Goal: Information Seeking & Learning: Learn about a topic

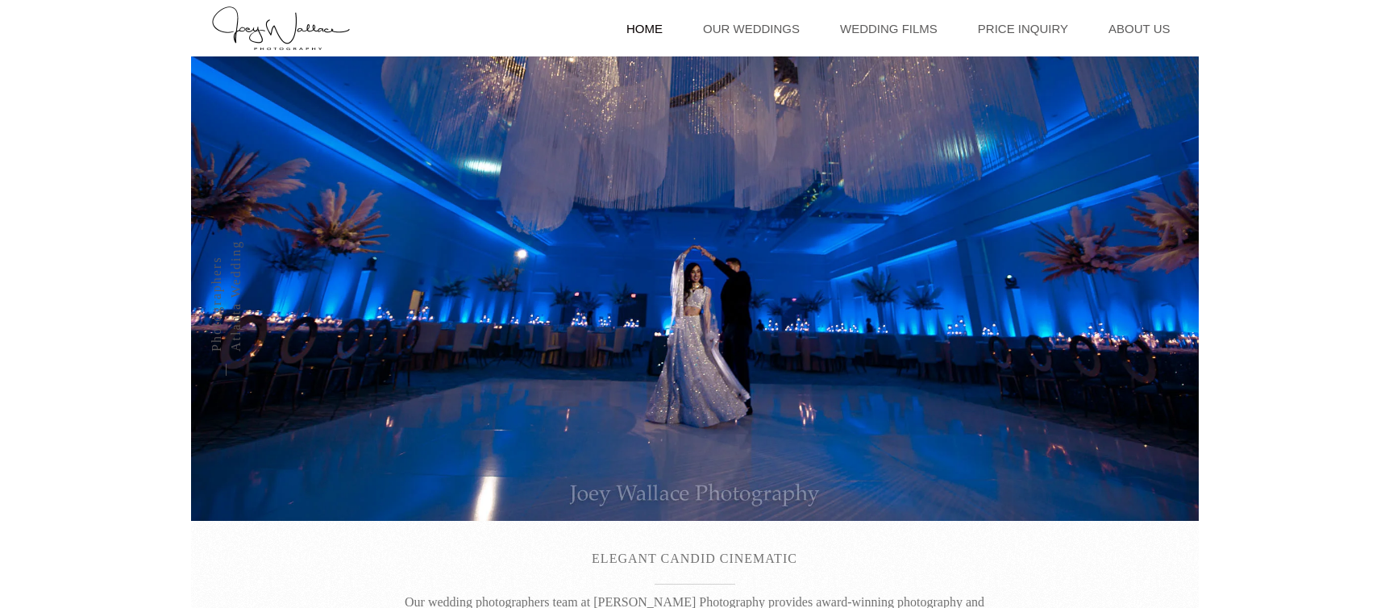
click at [799, 28] on link "Our Weddings" at bounding box center [751, 28] width 113 height 56
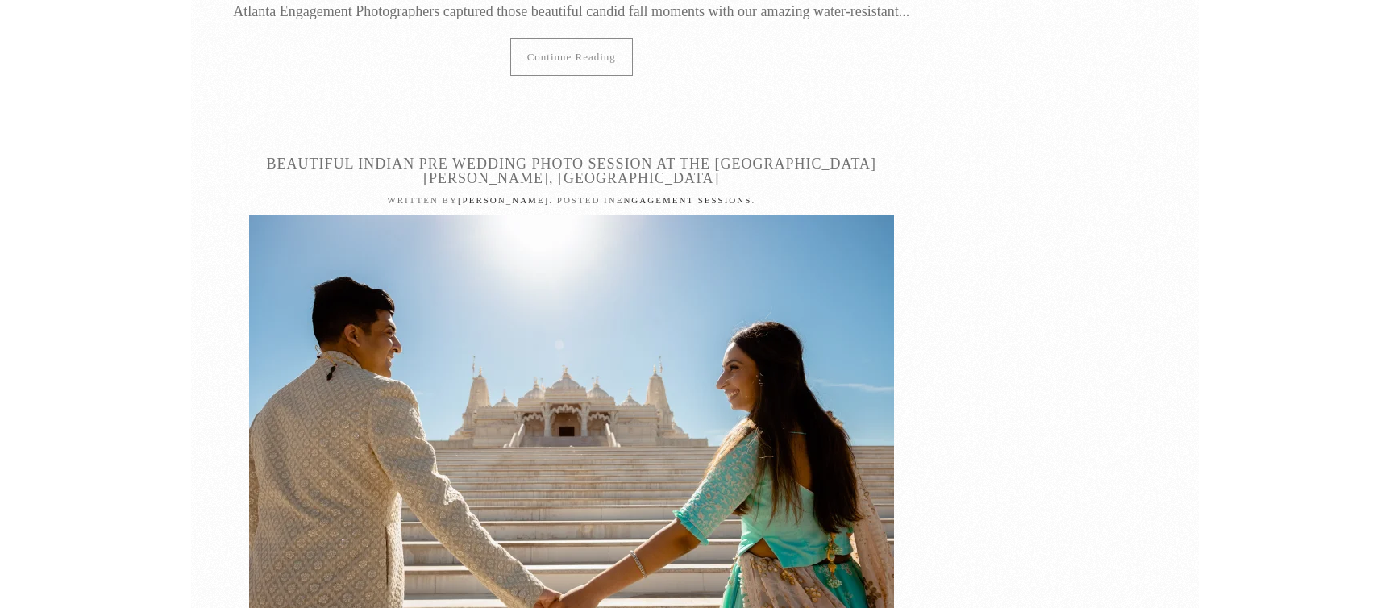
scroll to position [10999, 0]
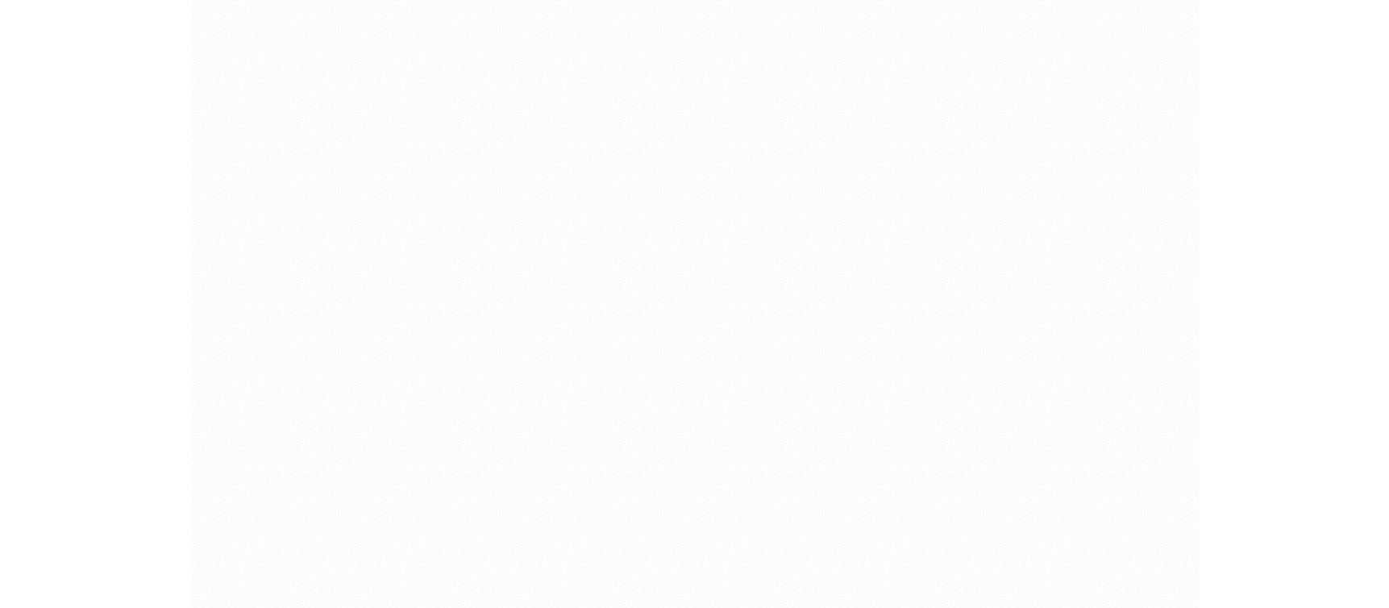
scroll to position [30712, 0]
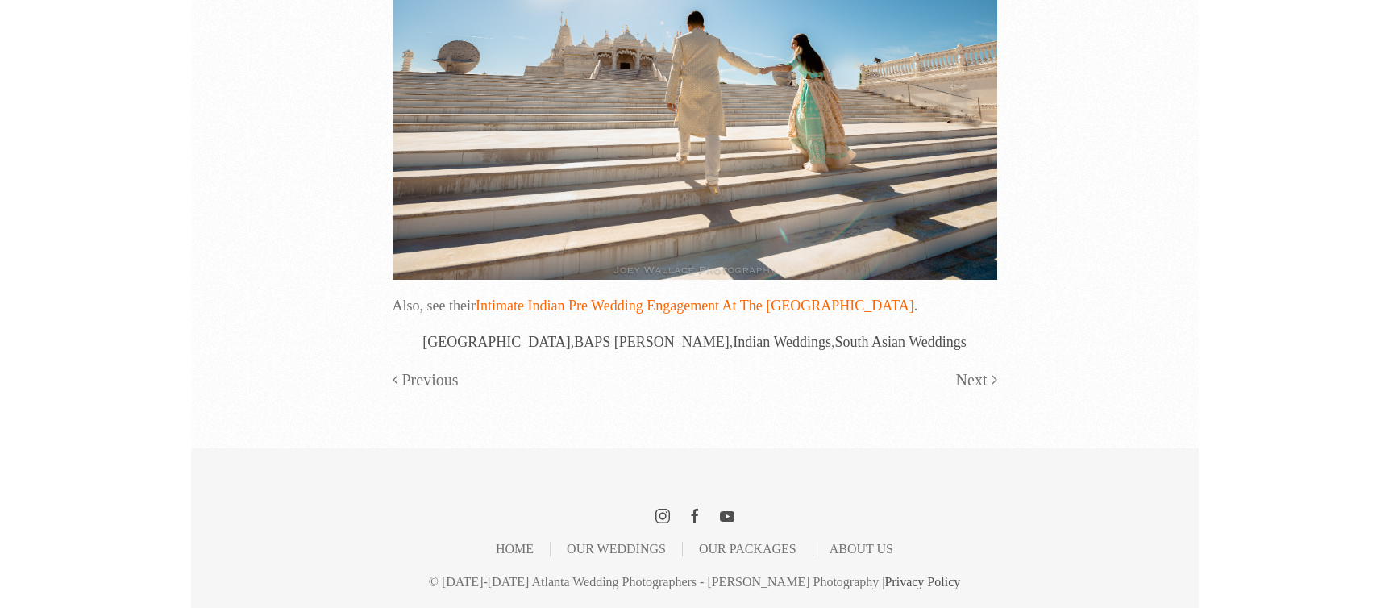
click at [740, 306] on link "Intimate Indian Pre Wedding Engagement At The Hyatt Atlanta" at bounding box center [695, 306] width 439 height 16
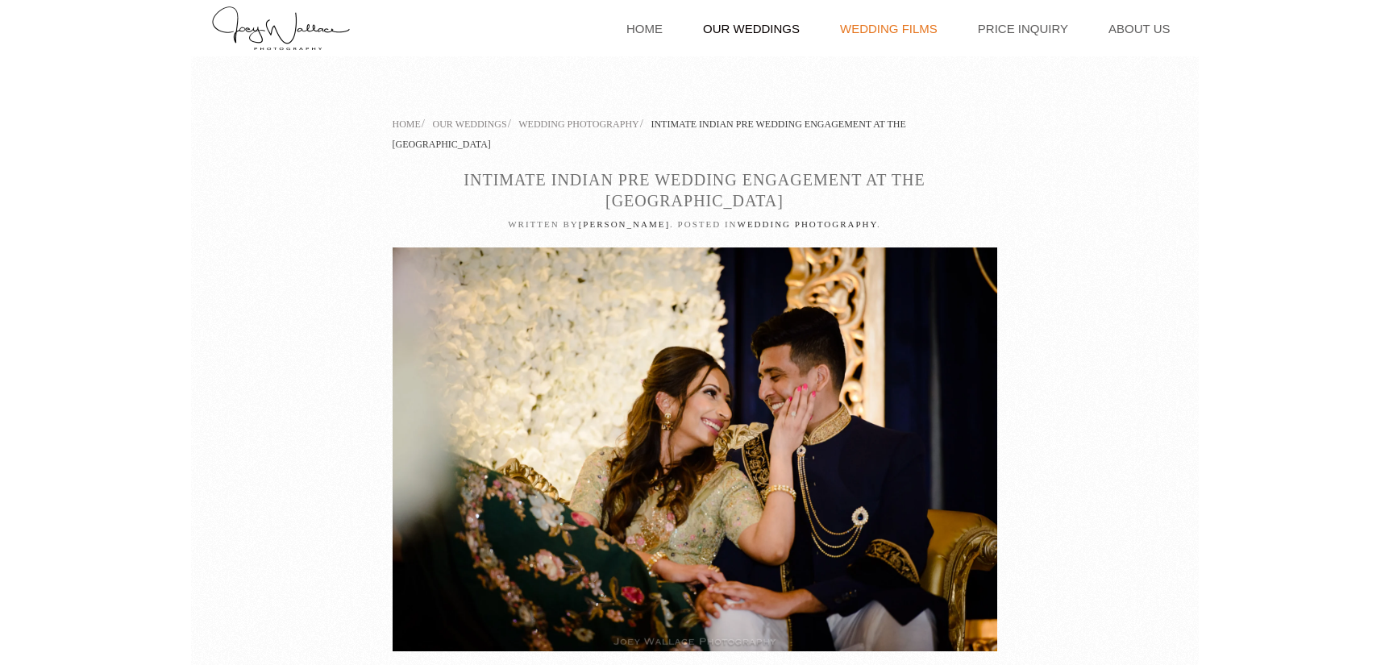
click at [914, 30] on link "Wedding Films" at bounding box center [889, 28] width 114 height 56
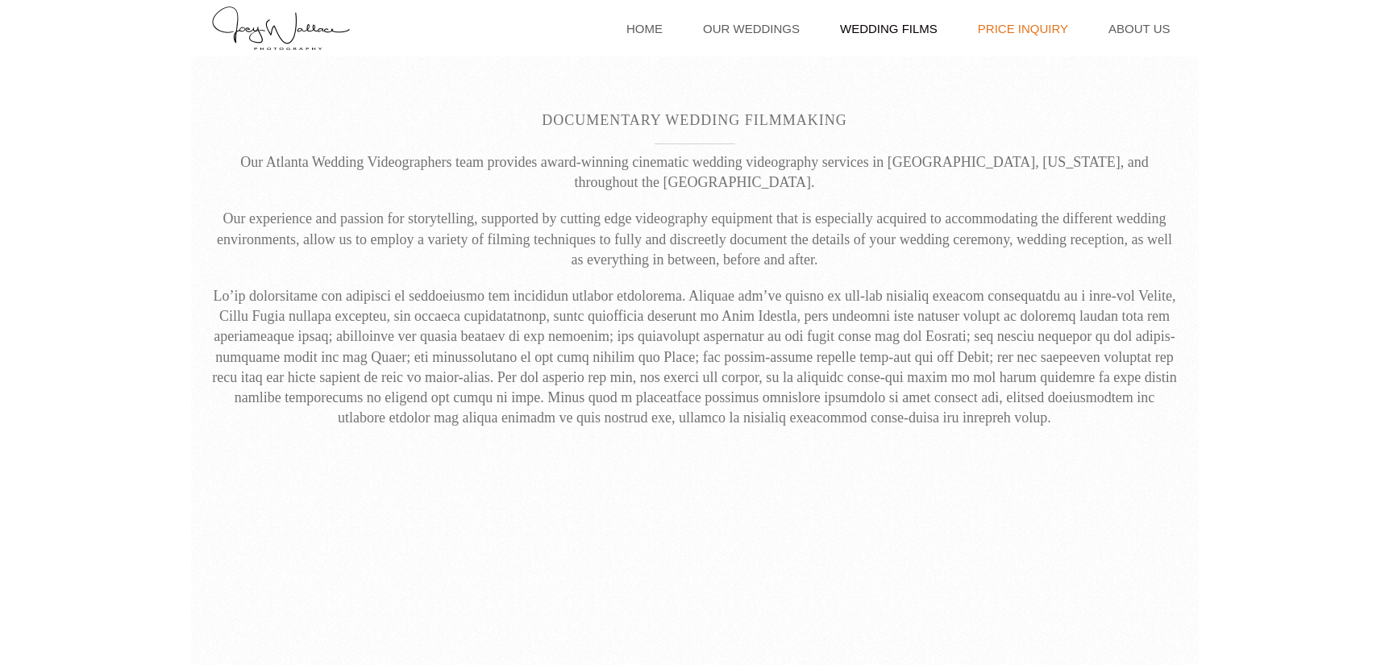
click at [1048, 40] on link "Price Inquiry" at bounding box center [1023, 28] width 106 height 56
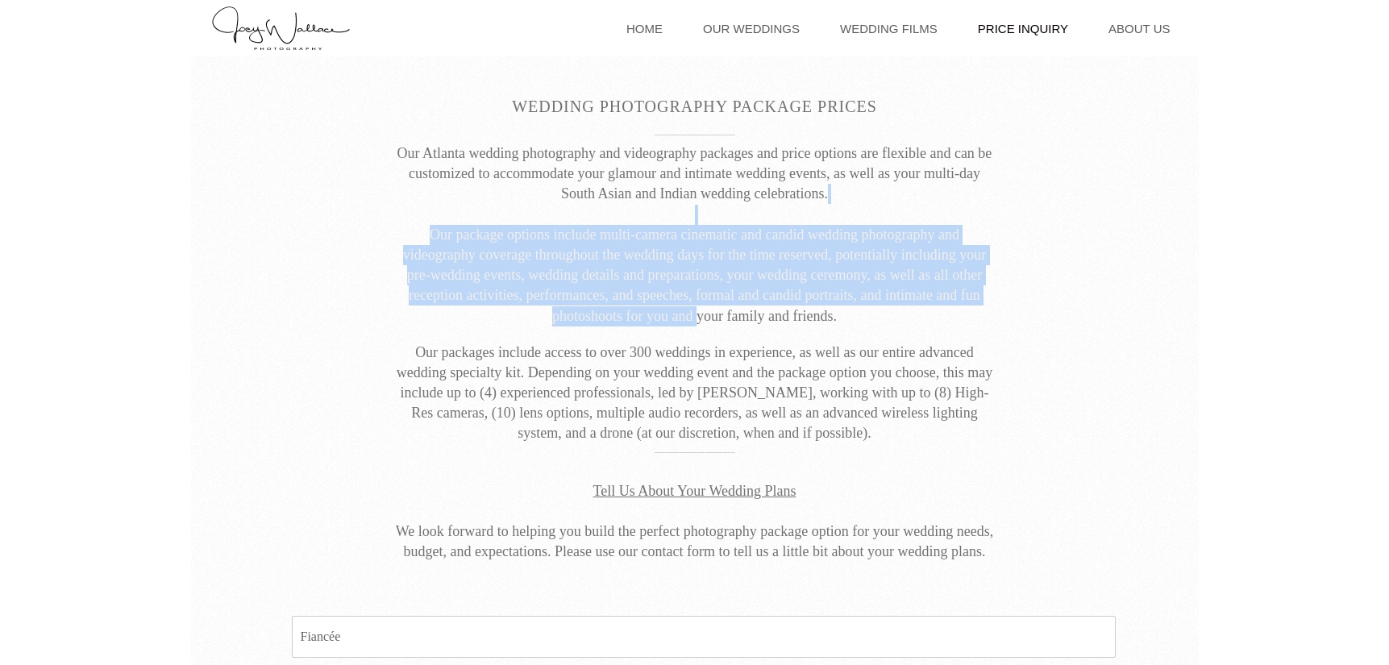
drag, startPoint x: 668, startPoint y: 224, endPoint x: 698, endPoint y: 315, distance: 95.9
click at [698, 311] on p "Our Atlanta wedding photography and videography packages and price options are …" at bounding box center [695, 235] width 605 height 183
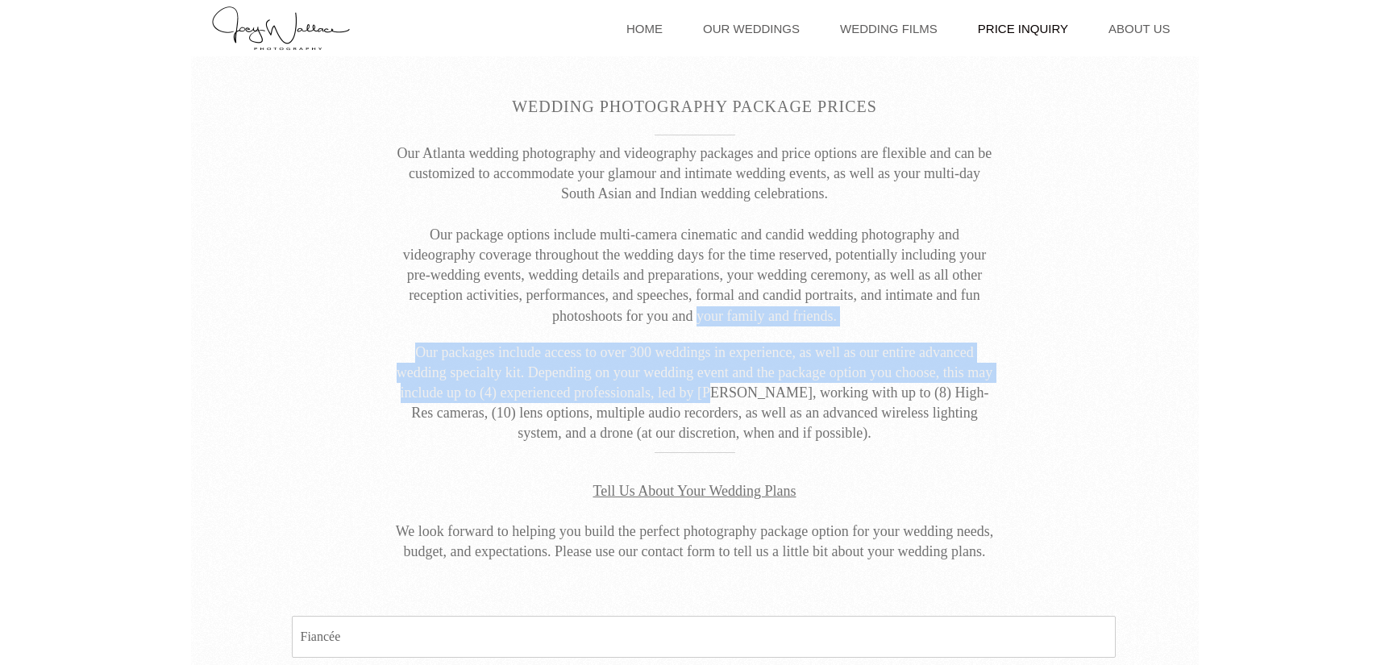
drag, startPoint x: 698, startPoint y: 315, endPoint x: 716, endPoint y: 398, distance: 85.1
click at [716, 398] on div "Our Atlanta wedding photography and videography packages and price options are …" at bounding box center [695, 294] width 605 height 301
click at [716, 398] on p "Our packages include access to over 300 weddings in experience, as well as our …" at bounding box center [695, 394] width 605 height 102
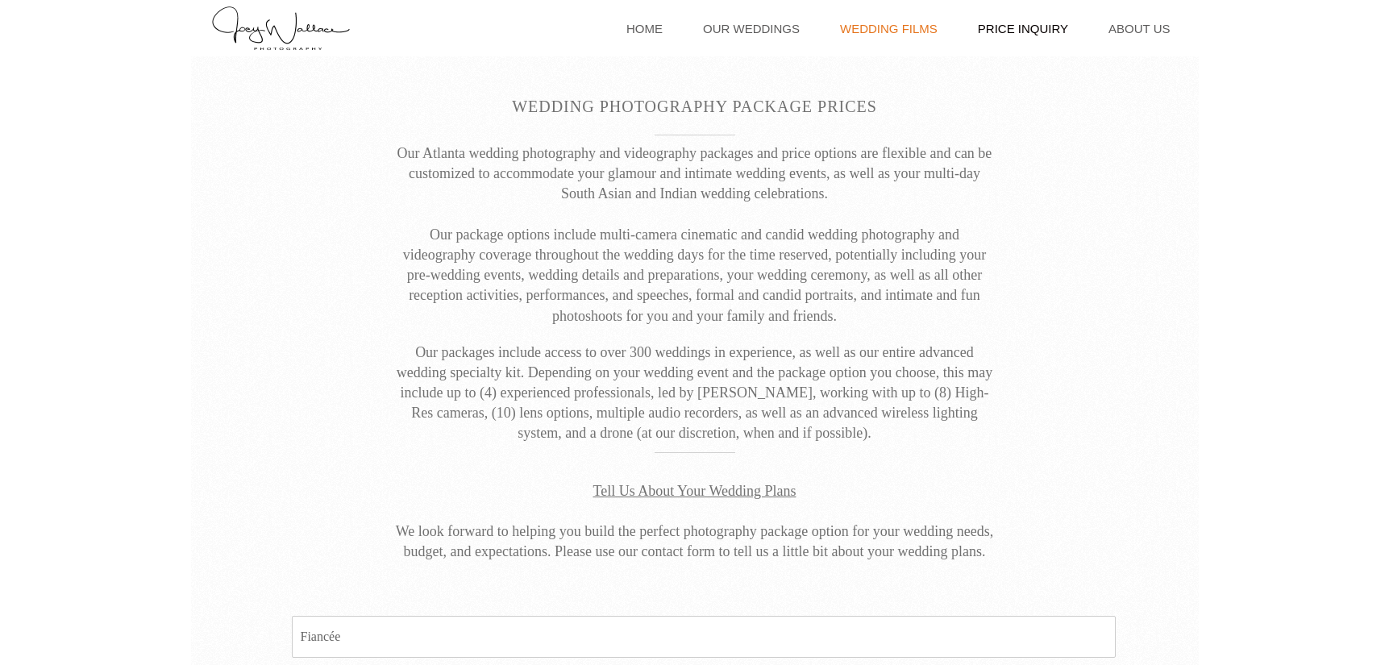
click at [908, 28] on link "Wedding Films" at bounding box center [889, 28] width 114 height 56
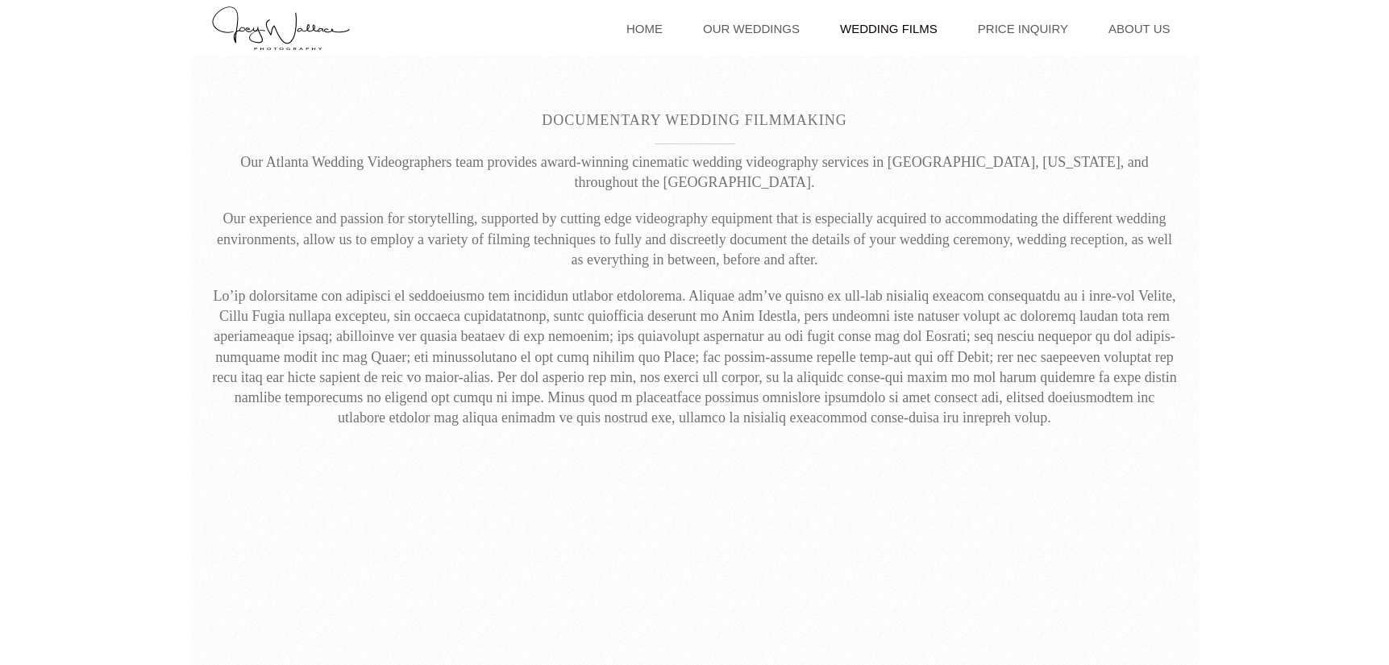
click at [749, 31] on link "Our Weddings" at bounding box center [751, 28] width 113 height 56
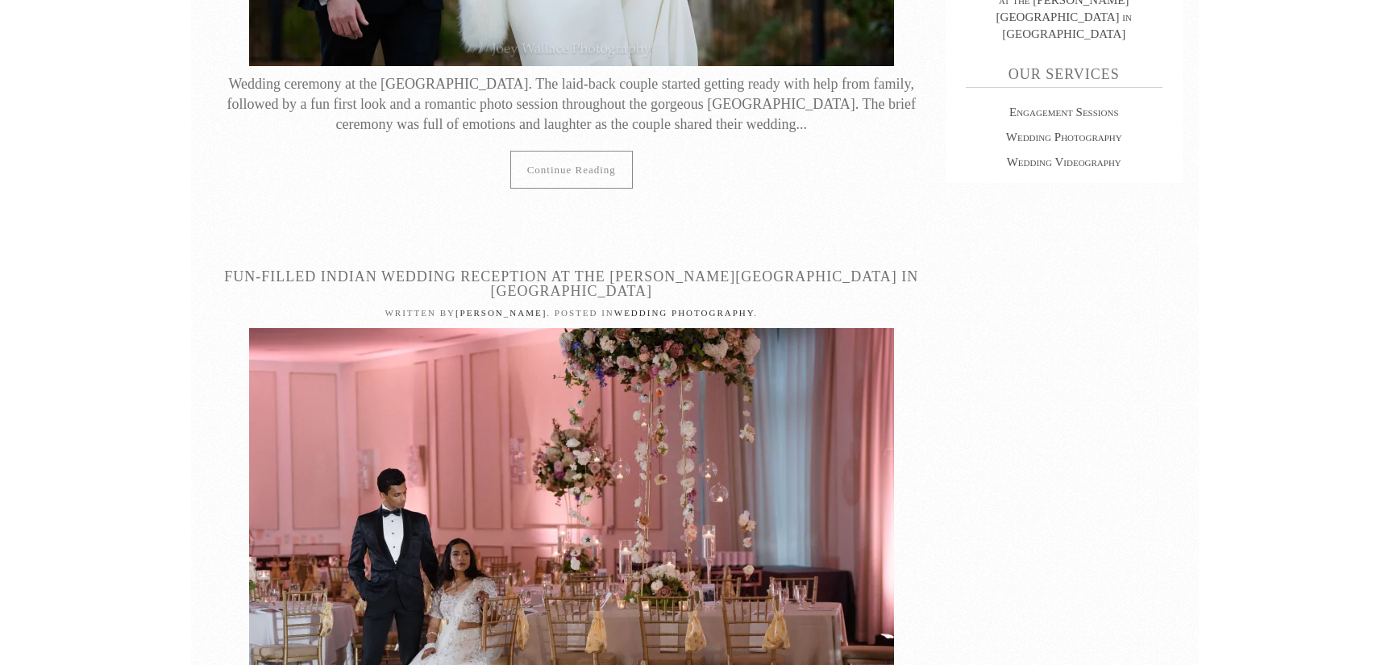
scroll to position [1540, 0]
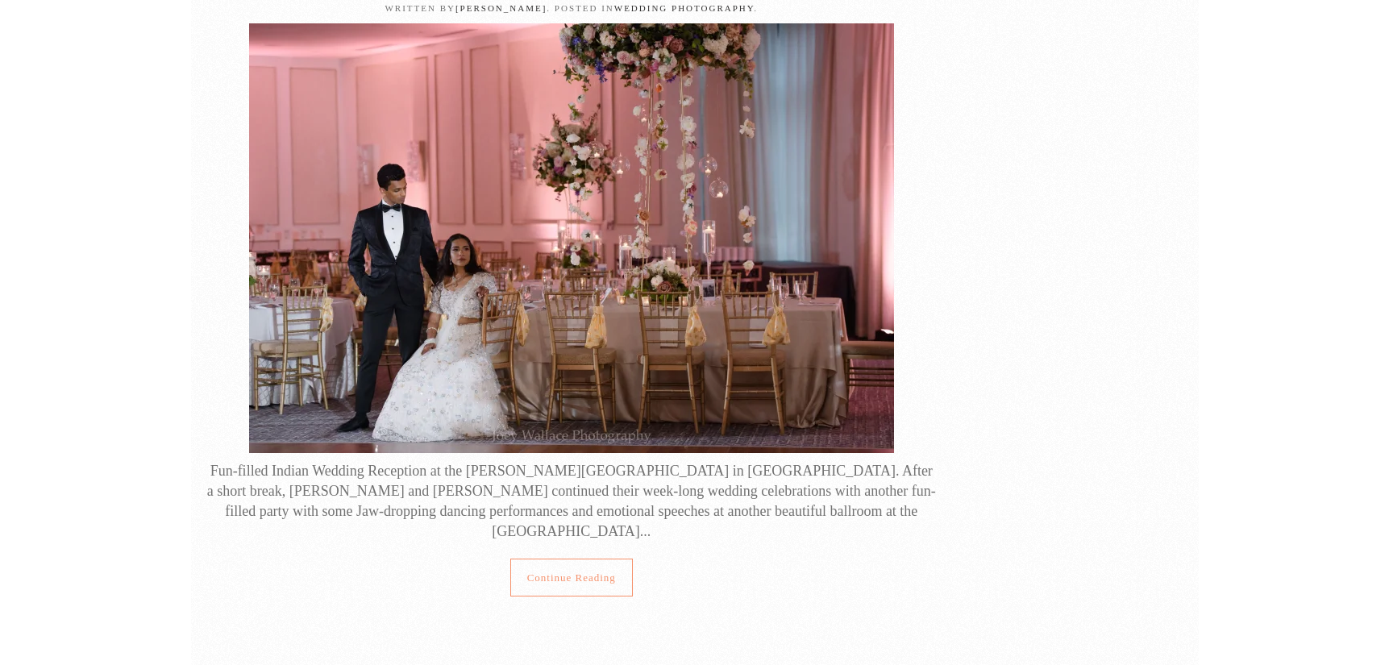
click at [569, 559] on link "Continue reading" at bounding box center [571, 578] width 123 height 38
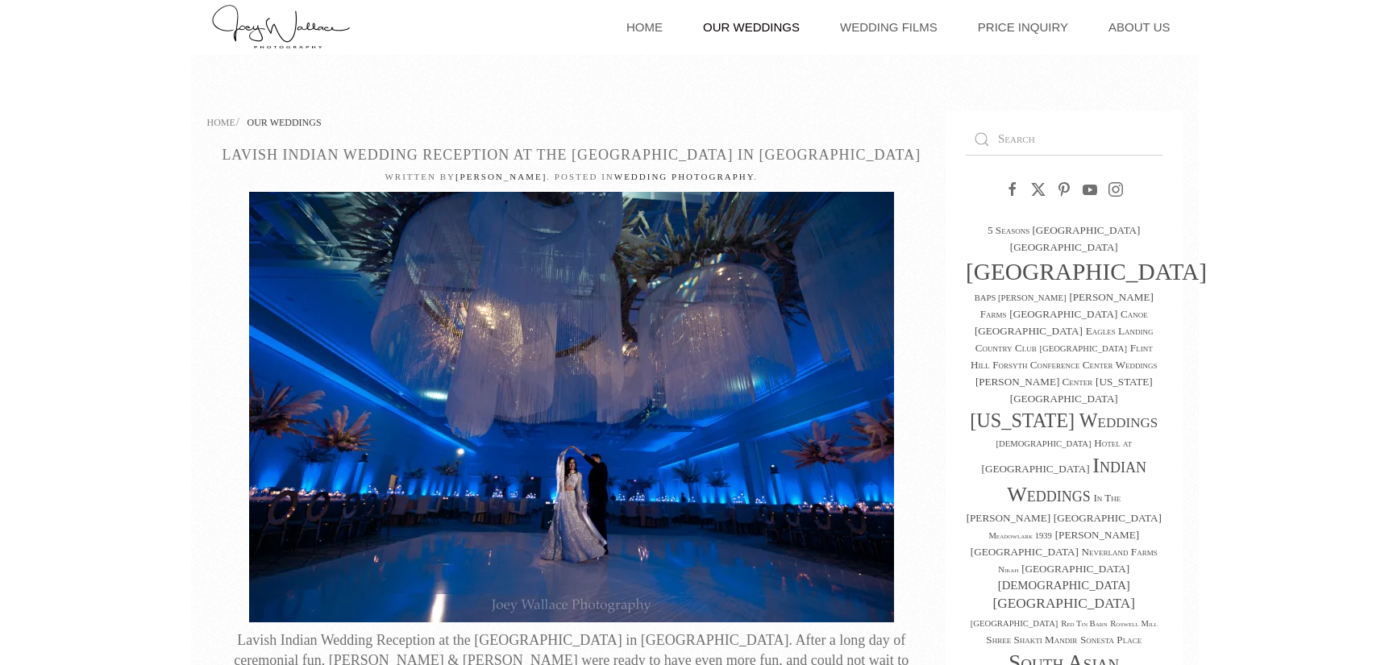
scroll to position [0, 0]
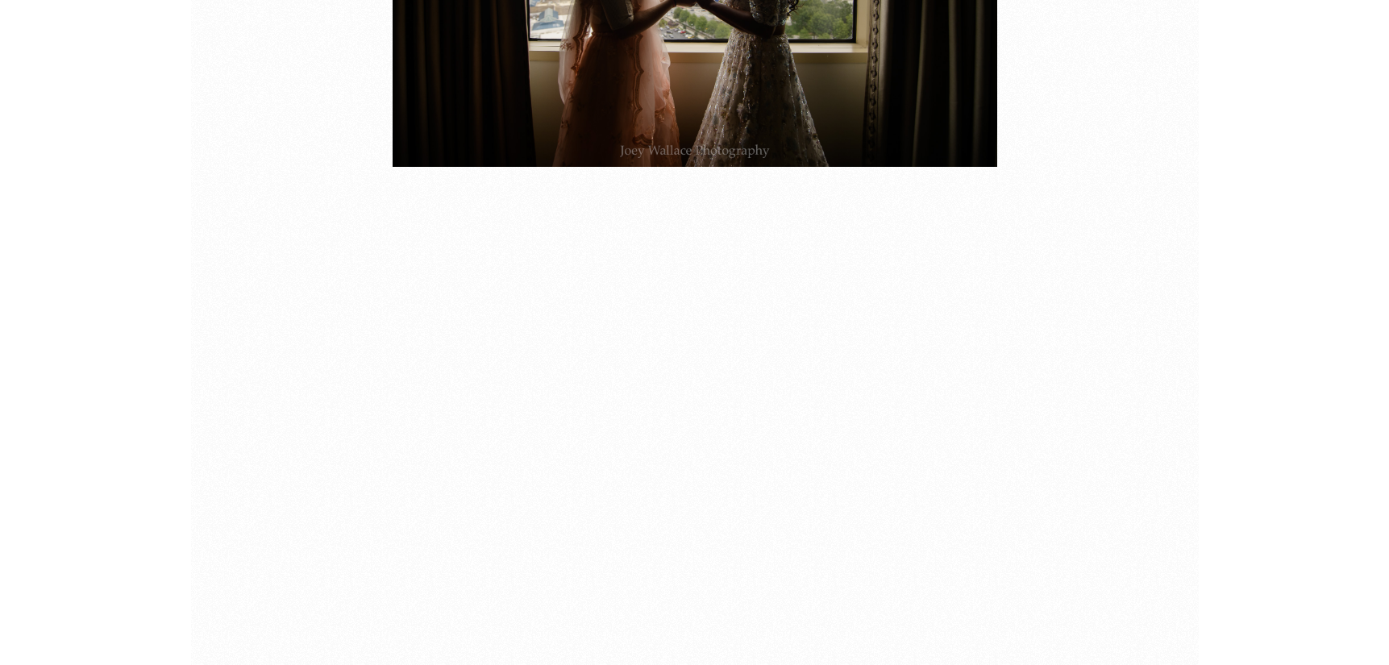
scroll to position [18458, 0]
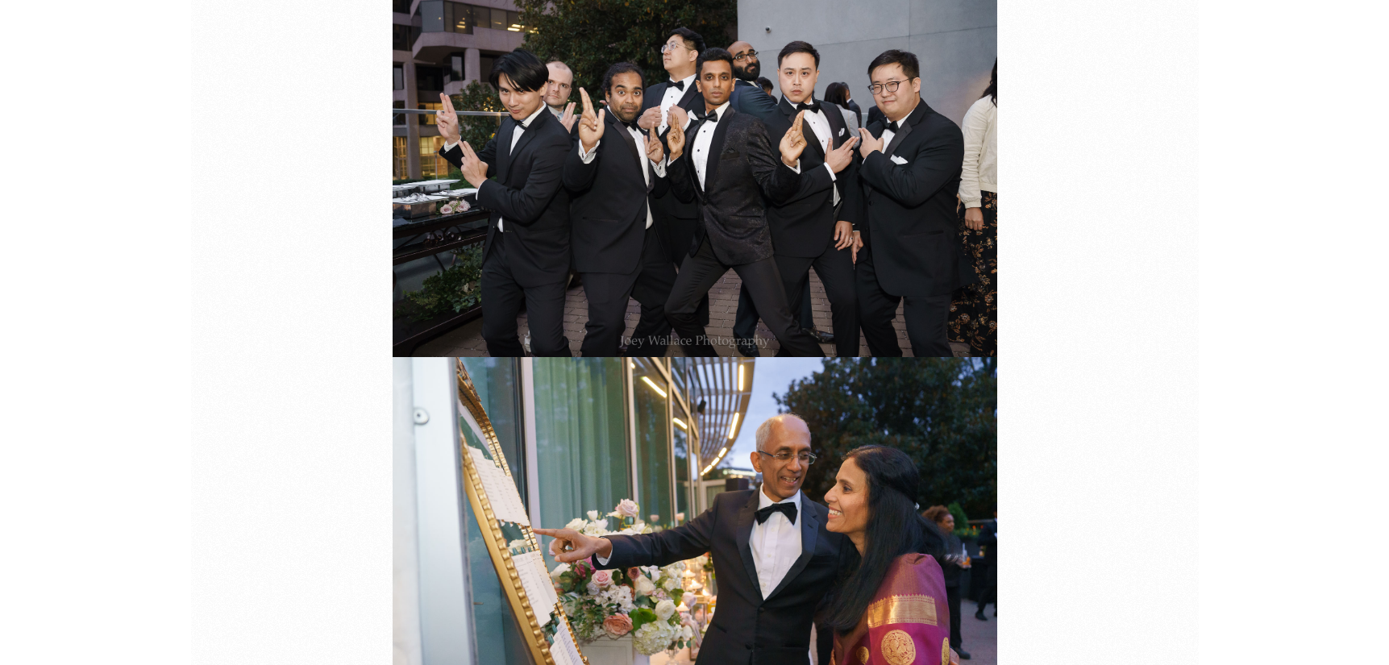
scroll to position [38155, 0]
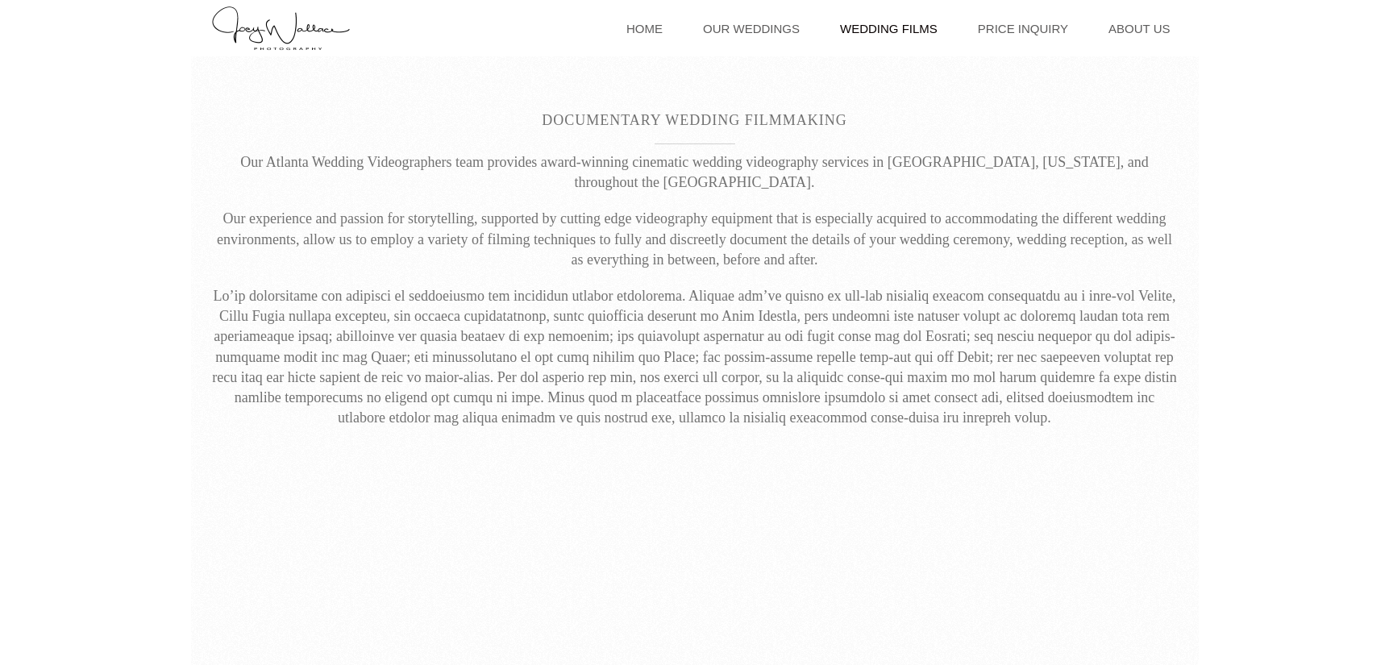
click at [1013, 209] on p "Our experience and passion for storytelling, supported by cutting edge videogra…" at bounding box center [695, 239] width 968 height 61
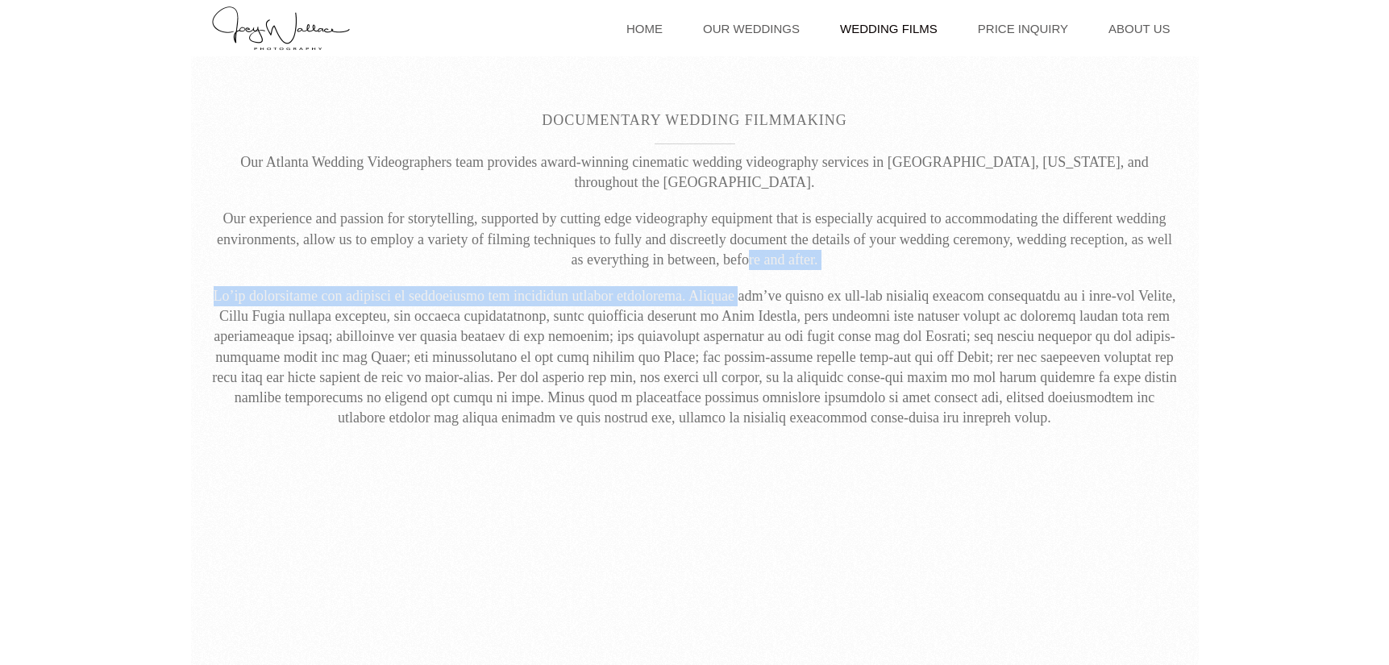
drag, startPoint x: 751, startPoint y: 248, endPoint x: 773, endPoint y: 294, distance: 51.9
click at [773, 294] on div "Our Atlanta Wedding Videographers team provides award-winning cinematic wedding…" at bounding box center [695, 290] width 968 height 276
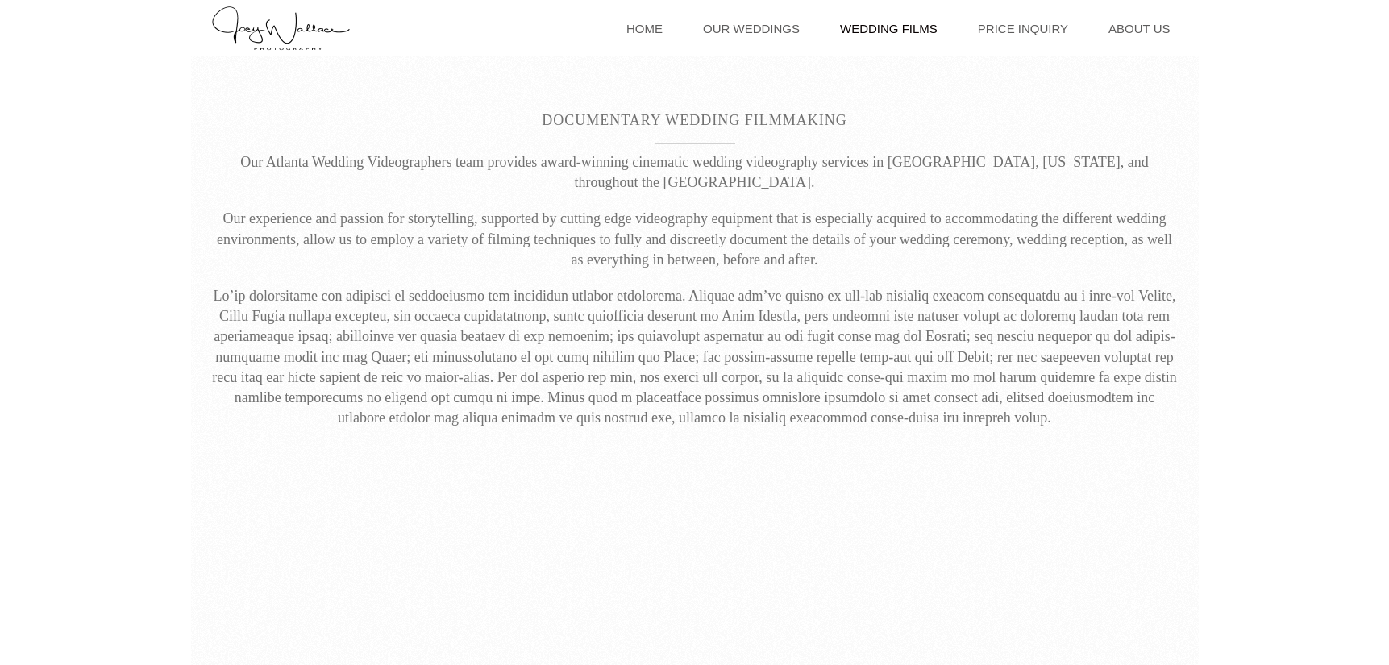
click at [876, 209] on p "Our experience and passion for storytelling, supported by cutting edge videogra…" at bounding box center [695, 239] width 968 height 61
click at [762, 31] on link "Our Weddings" at bounding box center [751, 28] width 113 height 56
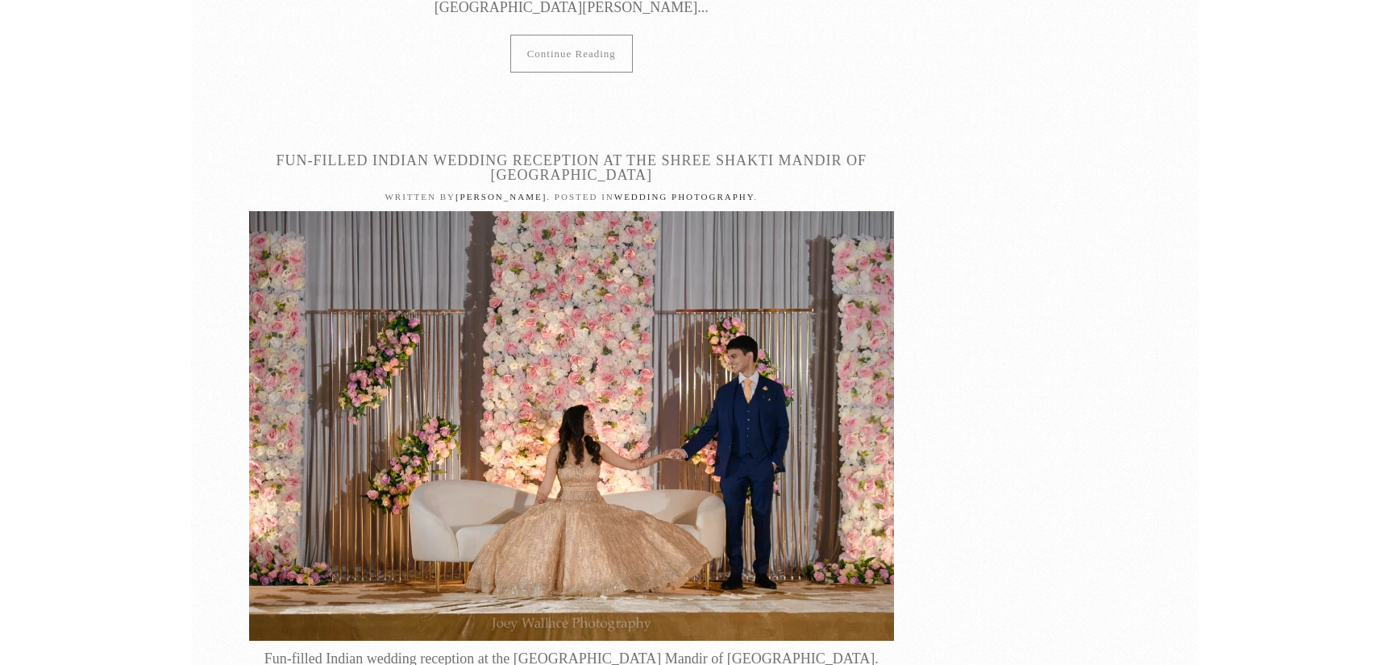
scroll to position [22913, 0]
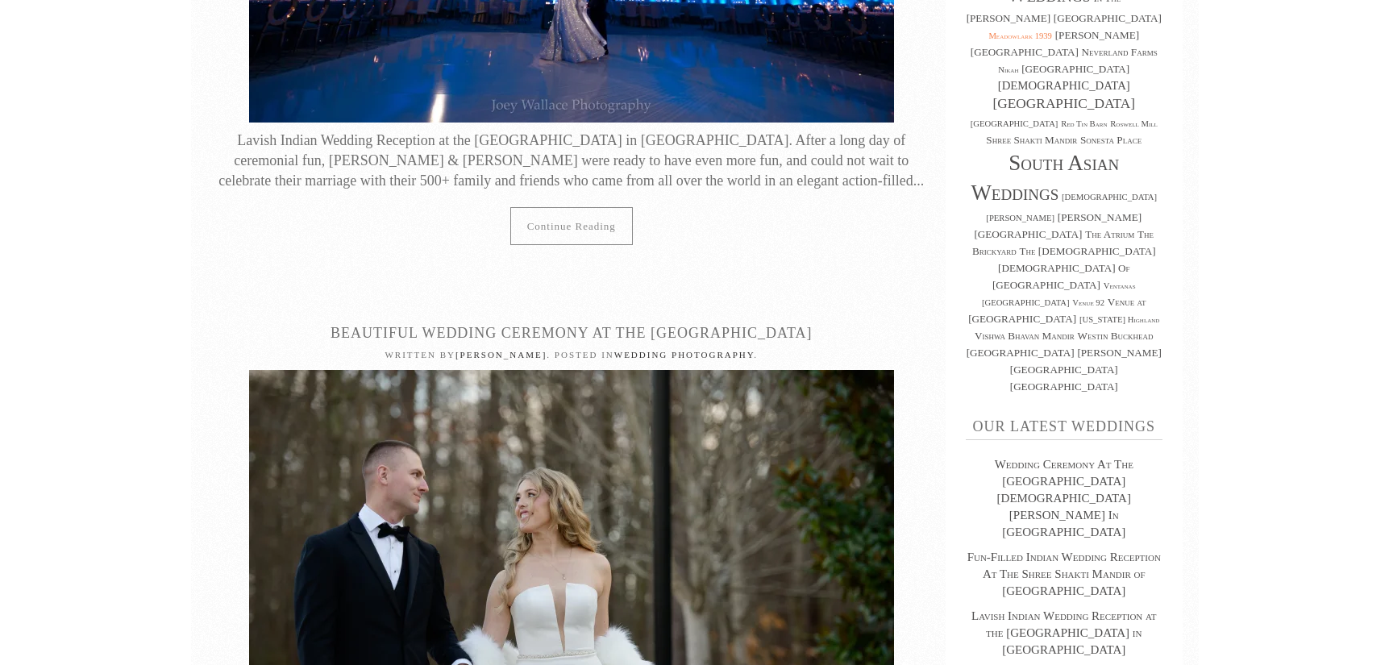
scroll to position [694, 0]
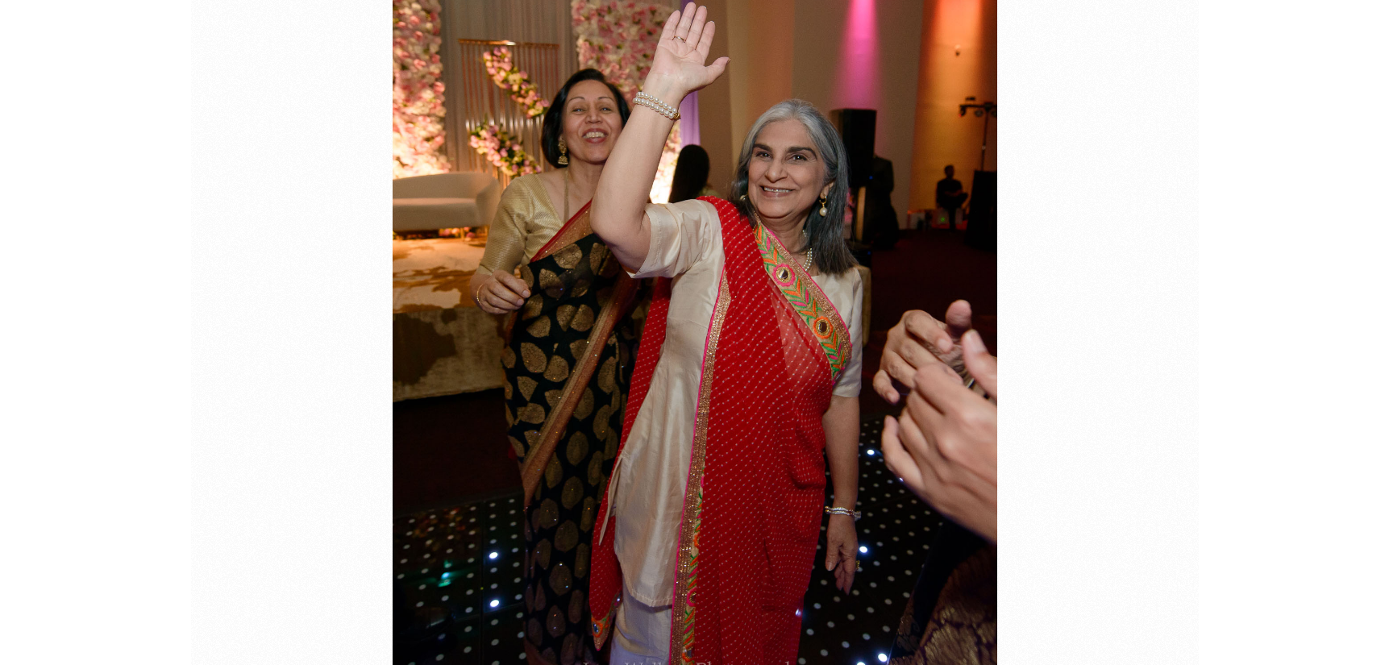
scroll to position [31767, 0]
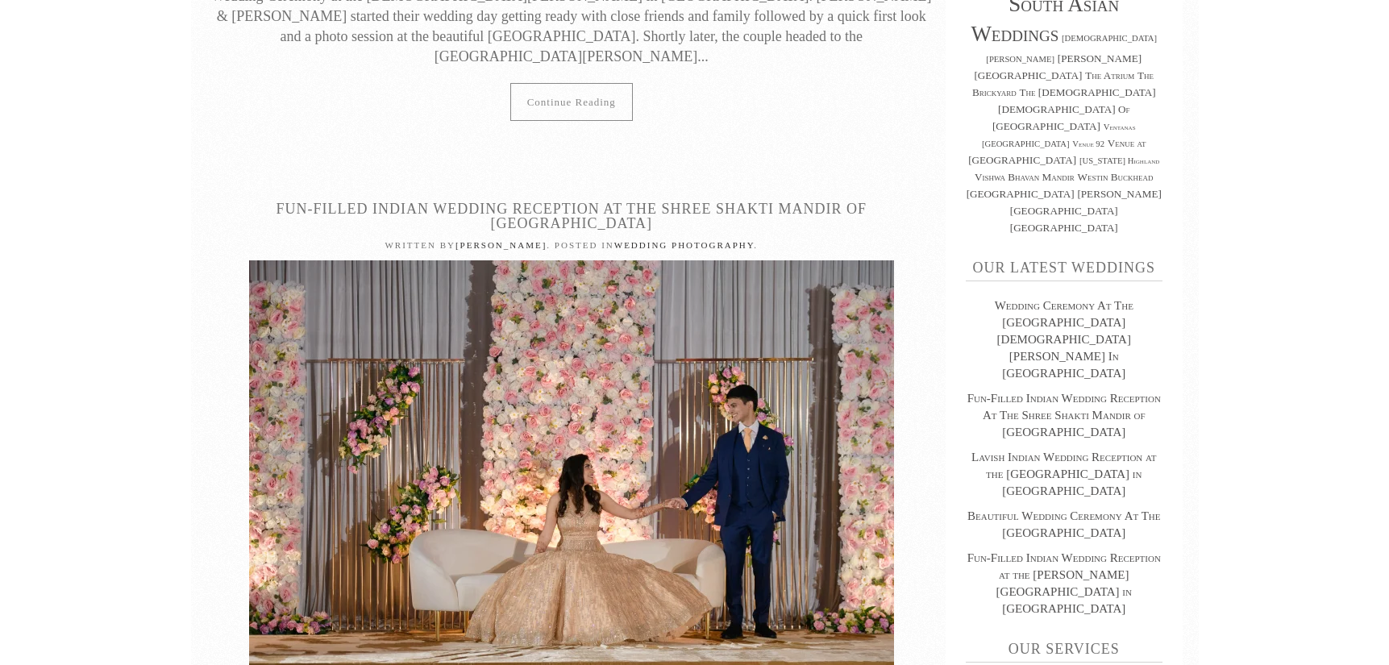
scroll to position [986, 0]
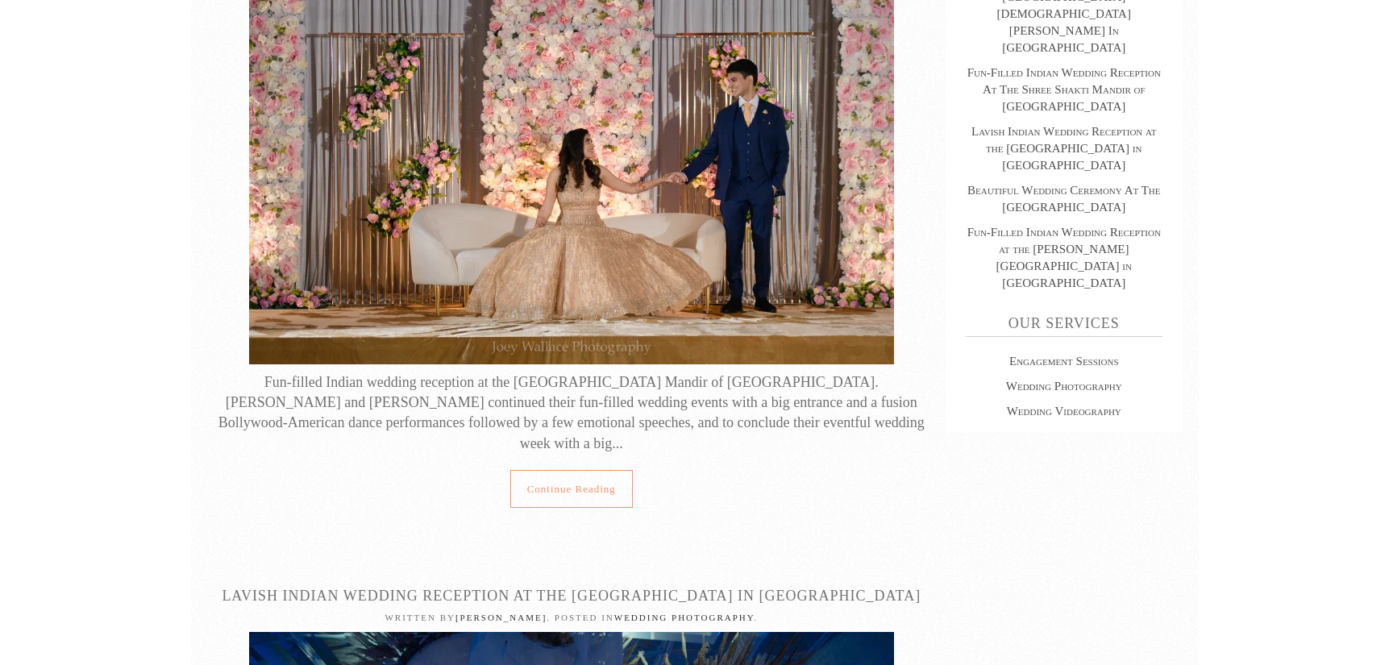
click at [582, 470] on link "Continue reading" at bounding box center [571, 489] width 123 height 38
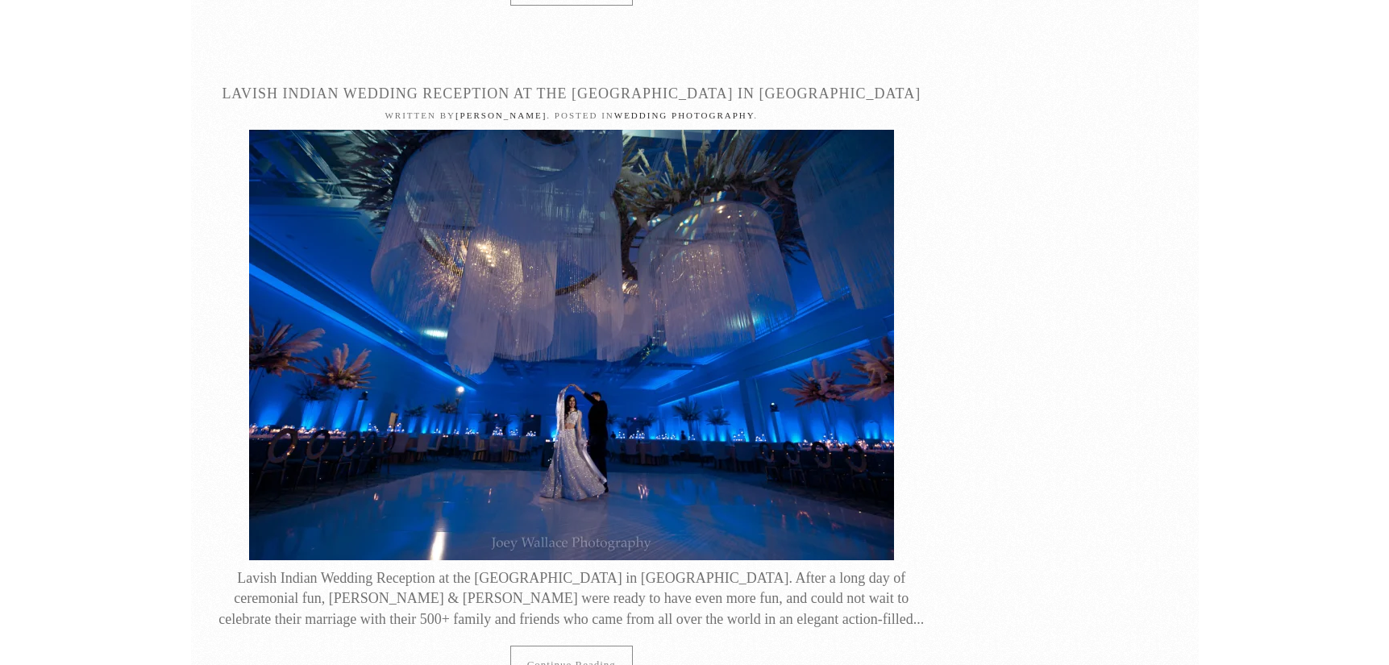
scroll to position [1490, 0]
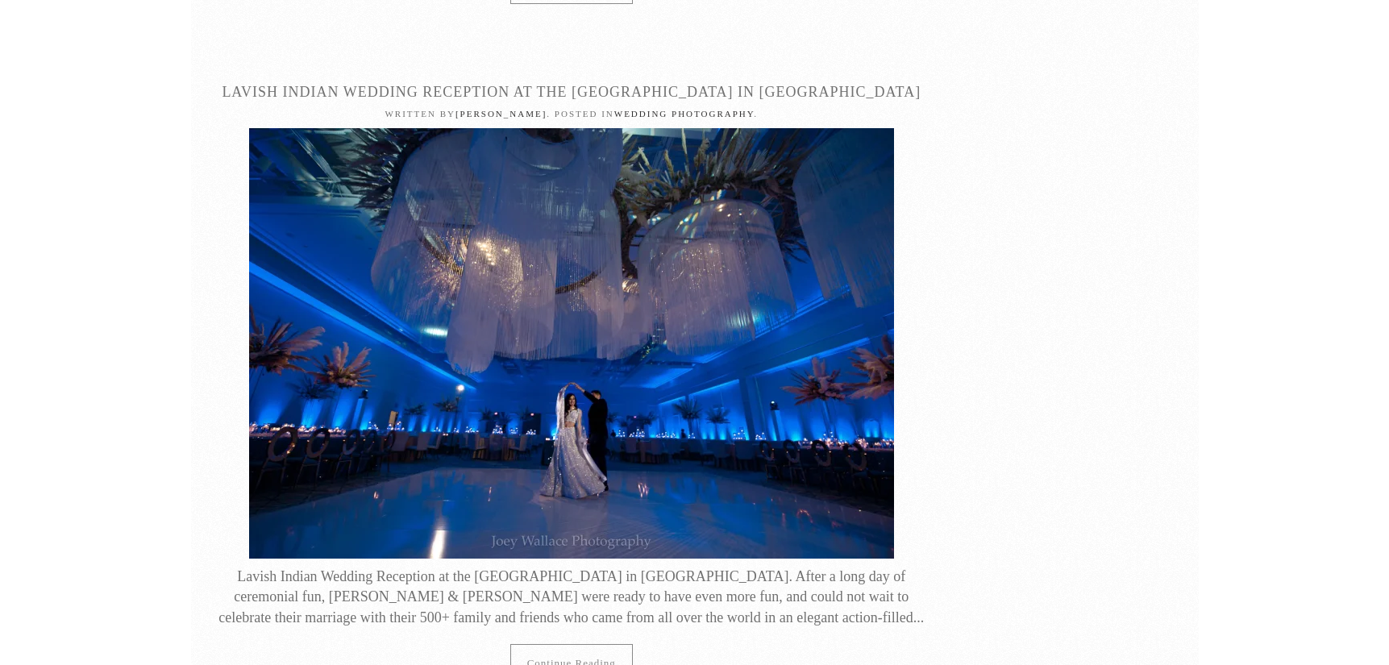
click at [681, 128] on img at bounding box center [571, 343] width 645 height 431
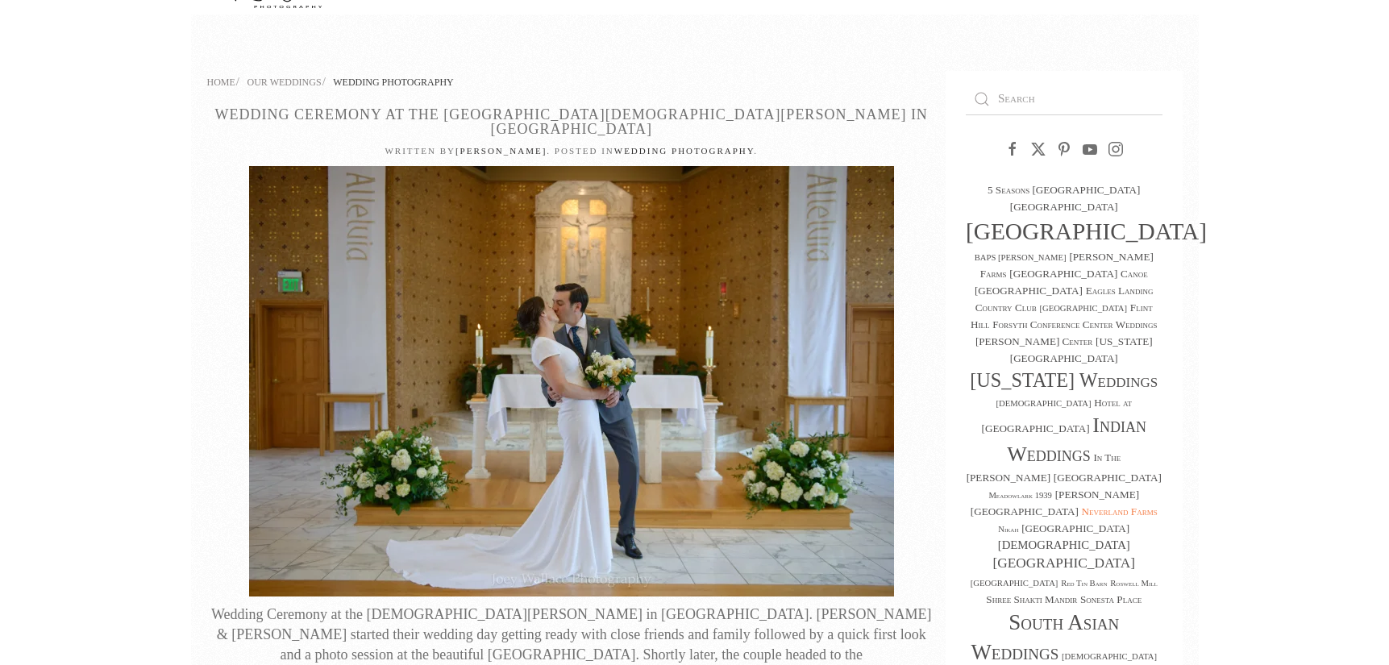
scroll to position [115, 0]
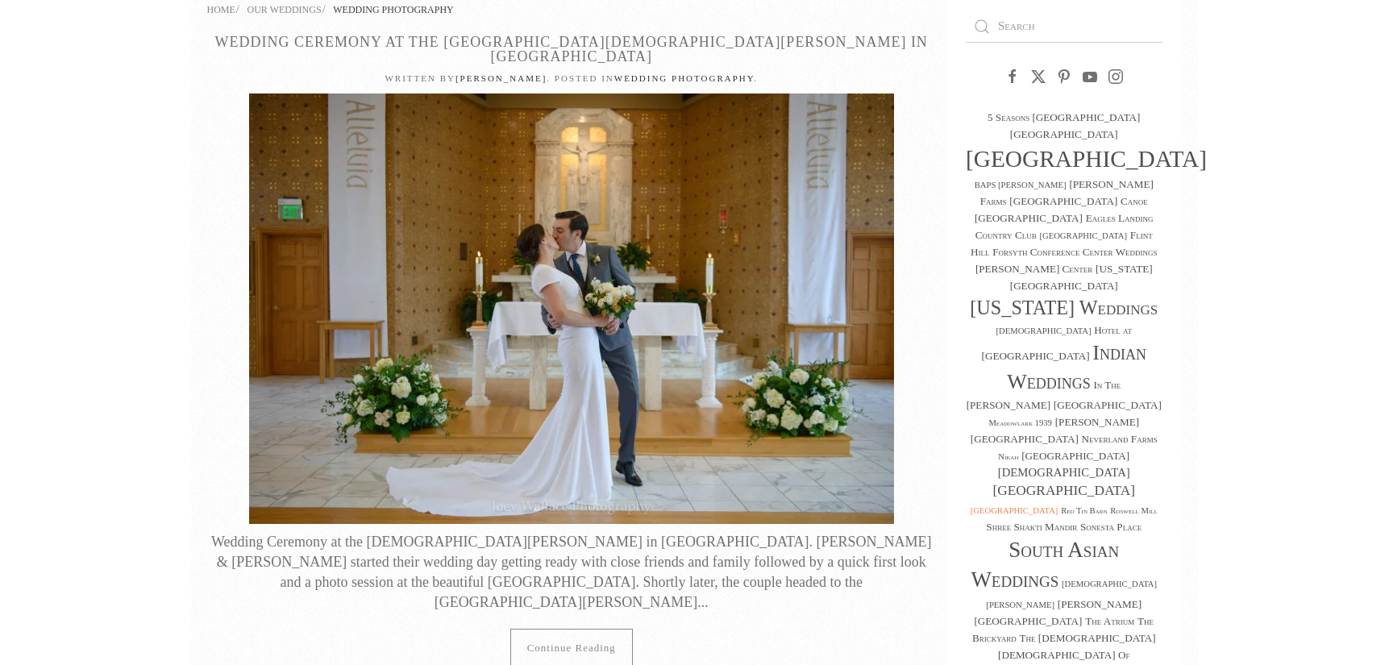
click at [1048, 506] on link "[GEOGRAPHIC_DATA]" at bounding box center [1015, 510] width 88 height 9
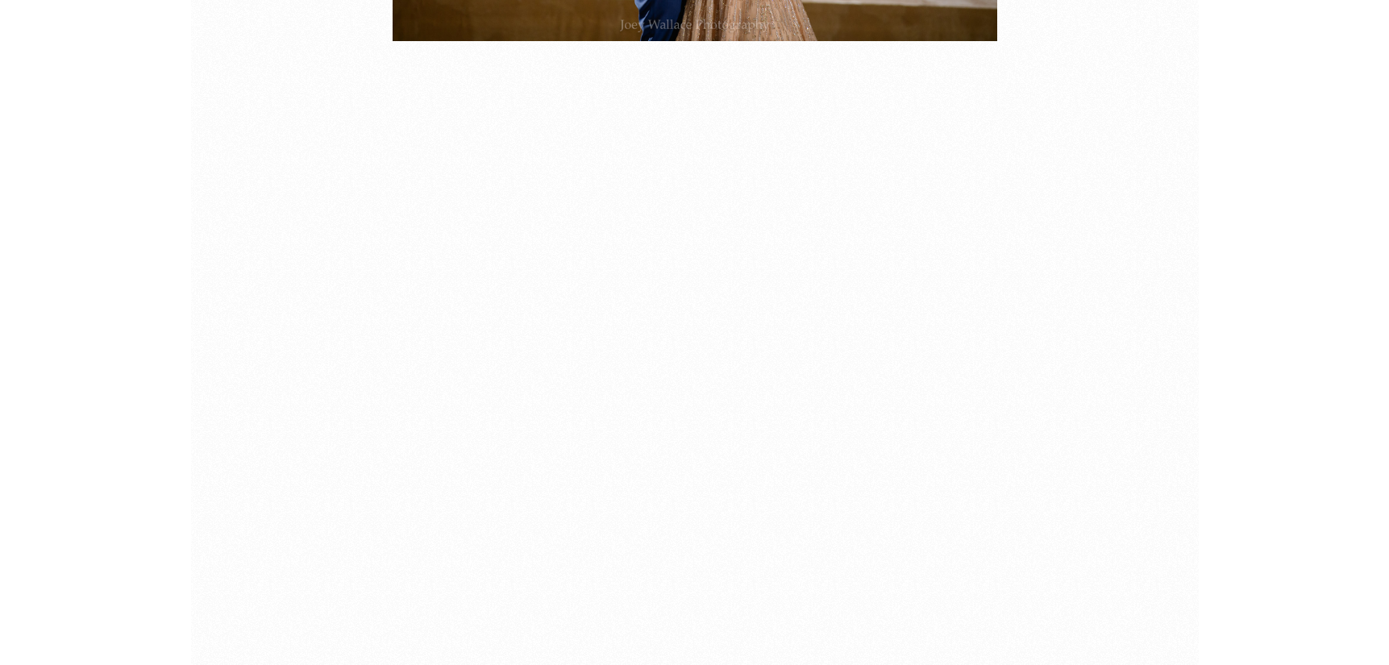
scroll to position [4296, 0]
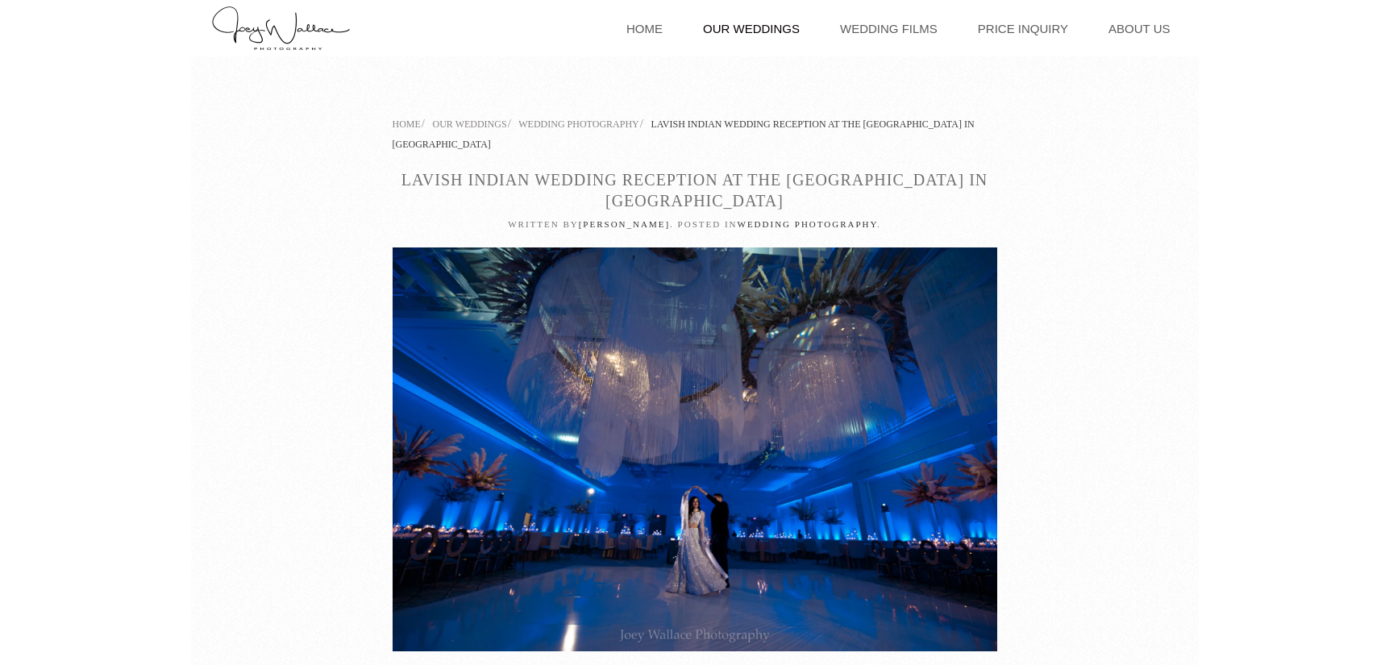
click at [782, 304] on img at bounding box center [695, 450] width 605 height 404
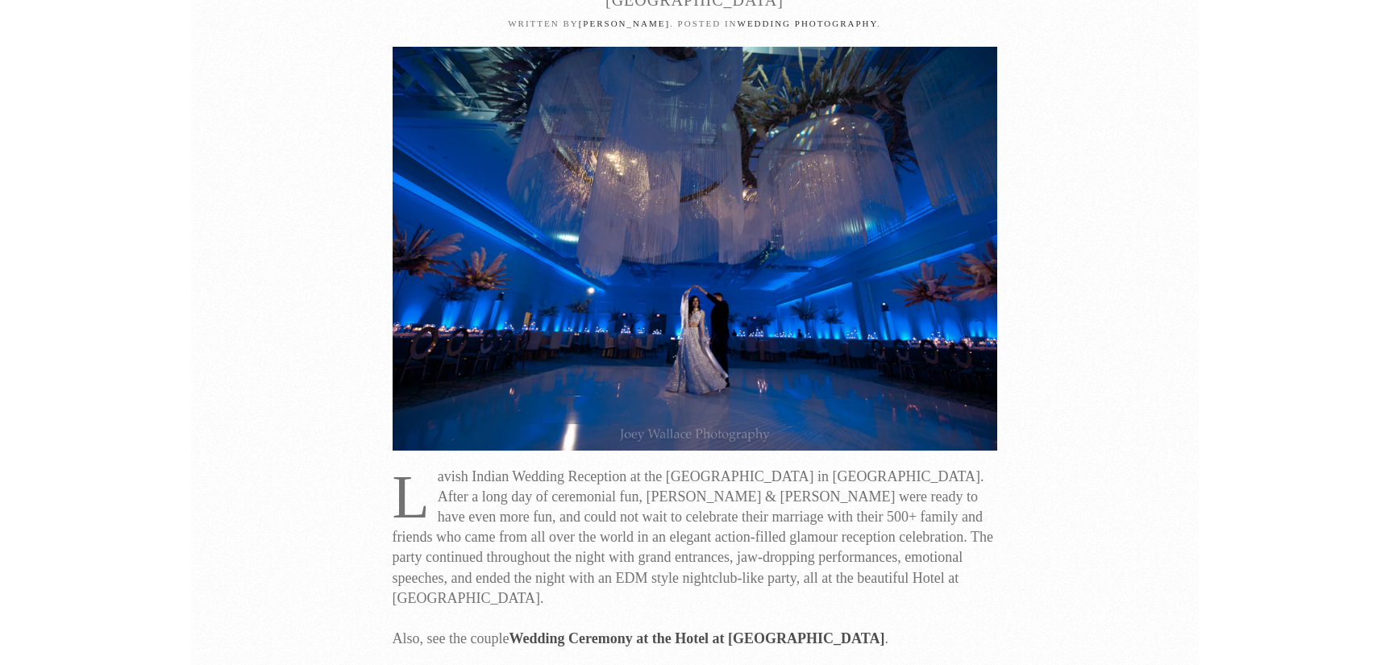
scroll to position [188, 0]
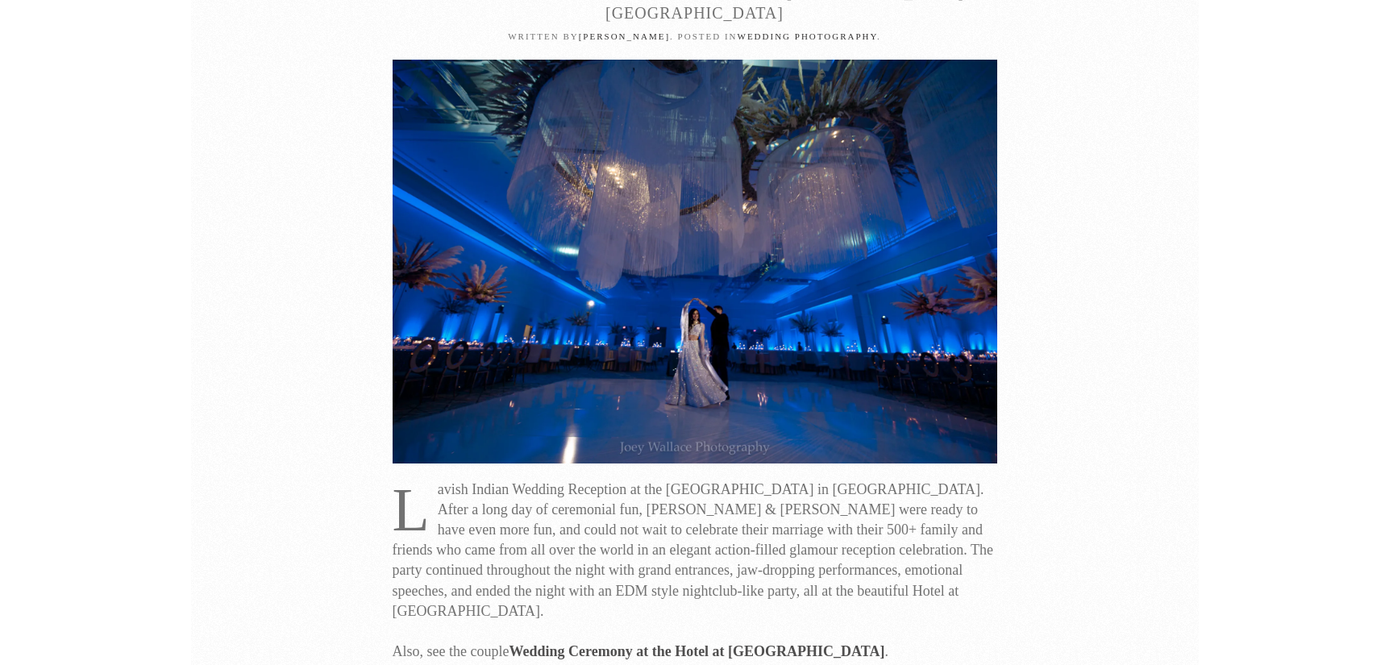
click at [765, 260] on img at bounding box center [695, 262] width 605 height 404
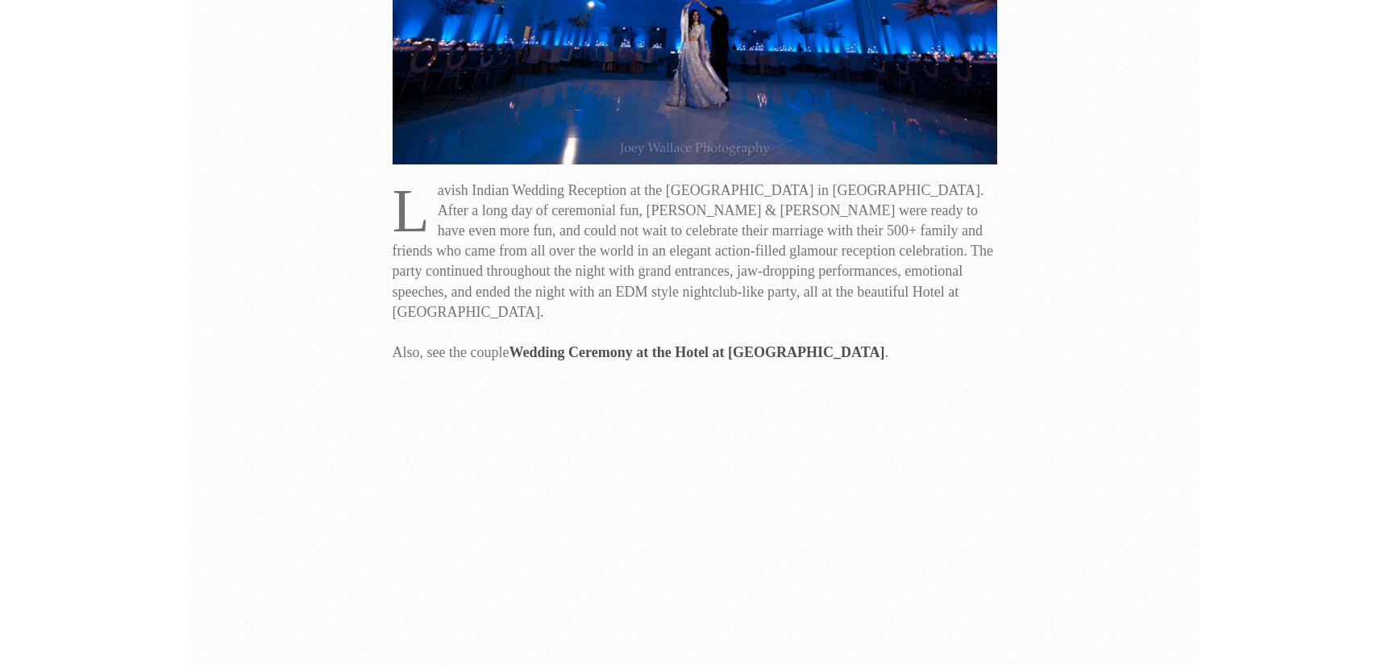
scroll to position [178, 0]
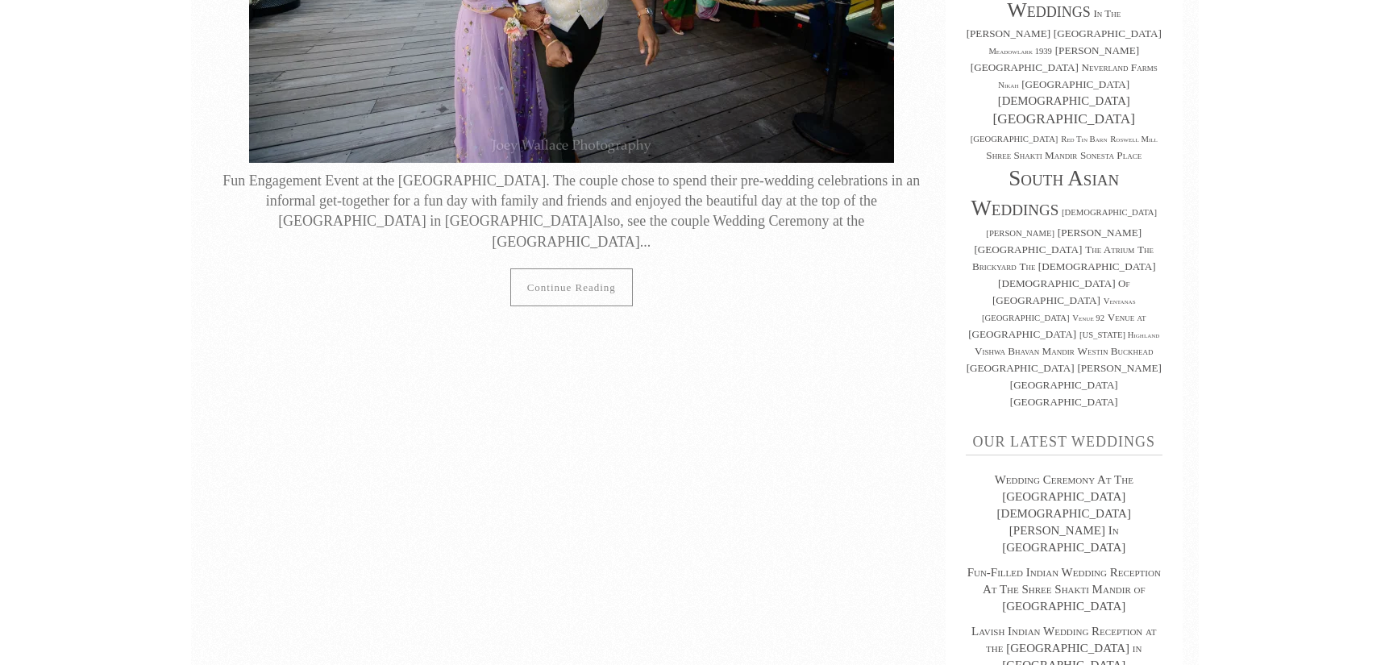
scroll to position [142, 0]
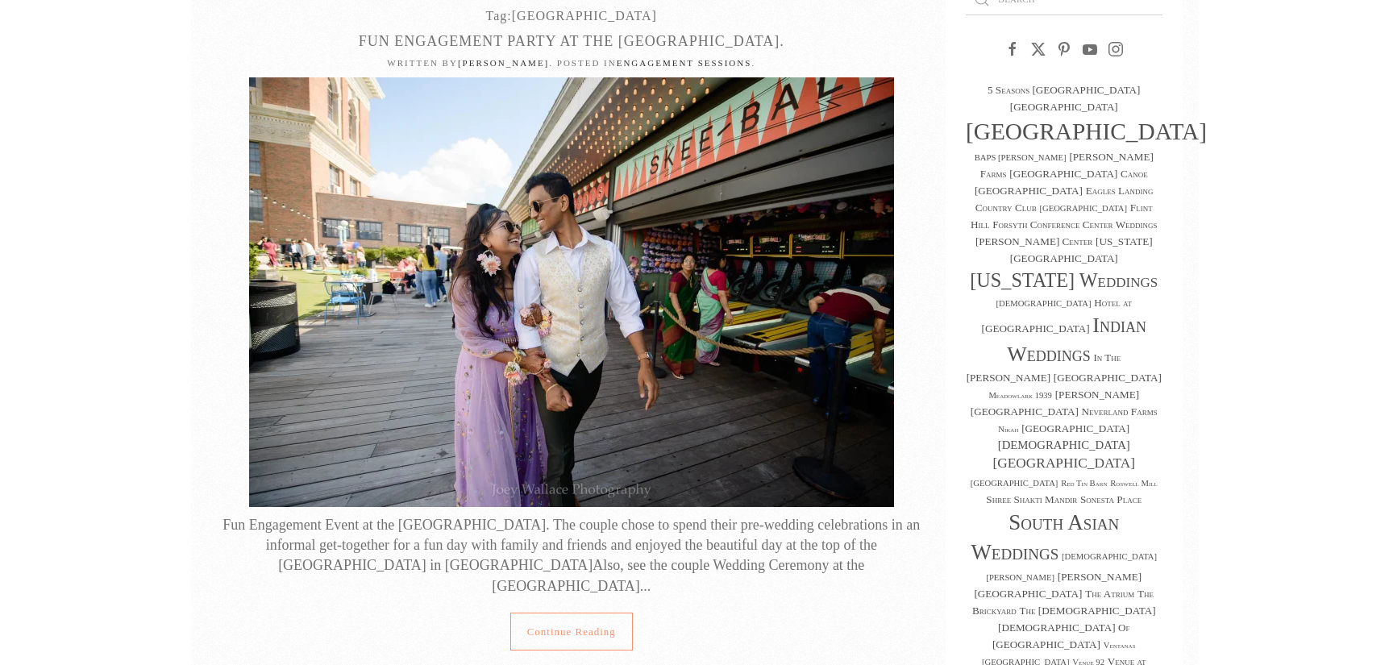
click at [579, 616] on link "Continue reading" at bounding box center [571, 632] width 123 height 38
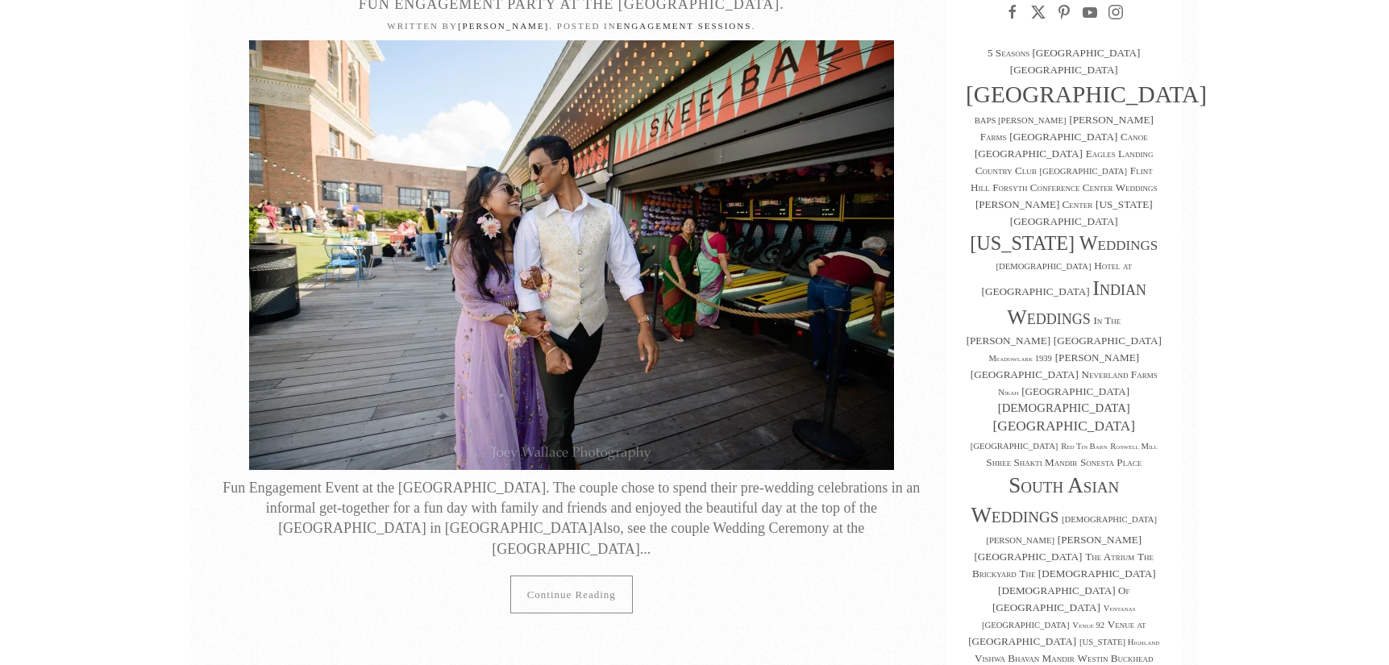
scroll to position [0, 0]
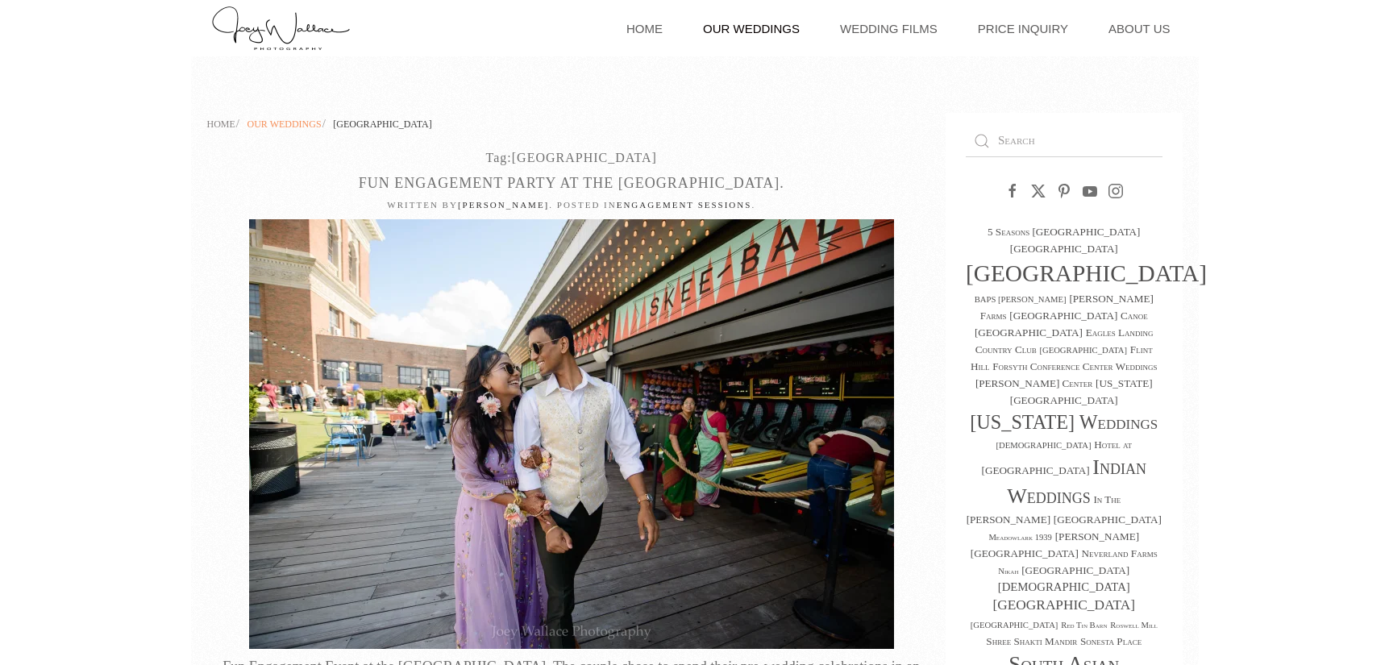
click at [300, 125] on span "Our Weddings" at bounding box center [285, 124] width 74 height 11
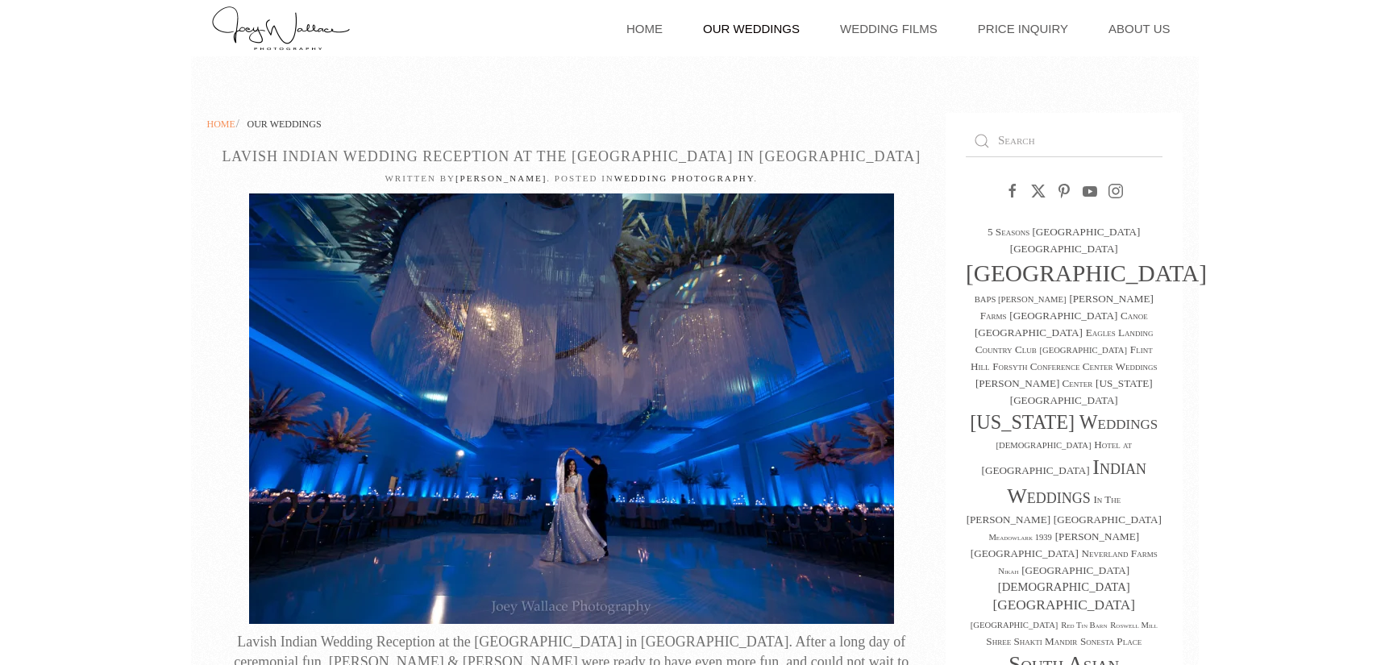
click at [210, 128] on span "Home" at bounding box center [221, 124] width 28 height 11
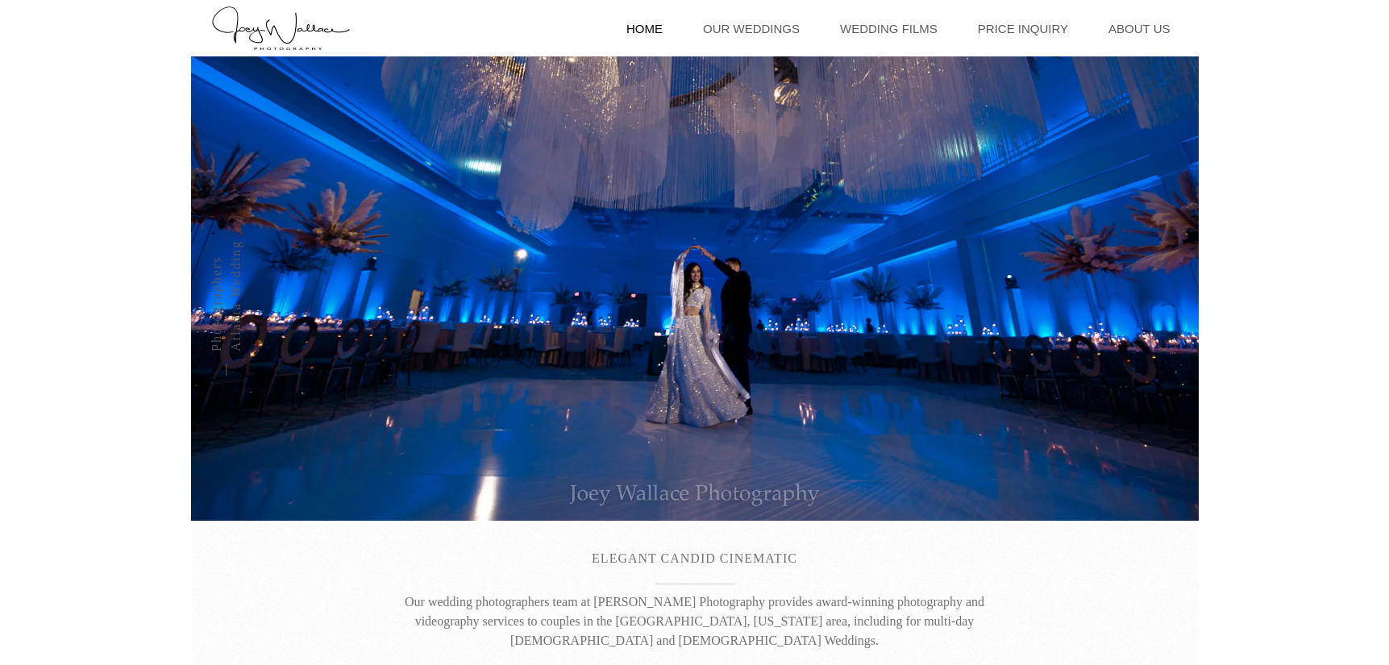
click at [667, 24] on link "Home" at bounding box center [645, 28] width 52 height 56
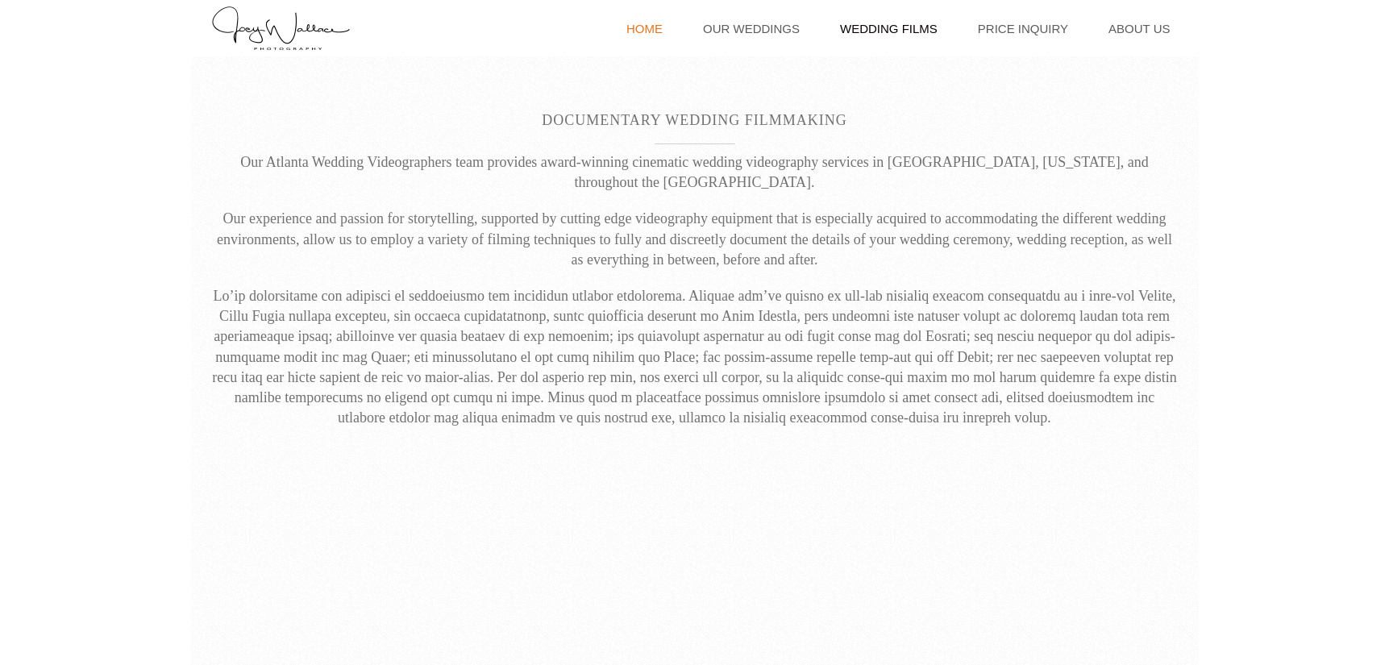
click at [656, 33] on link "Home" at bounding box center [645, 28] width 52 height 56
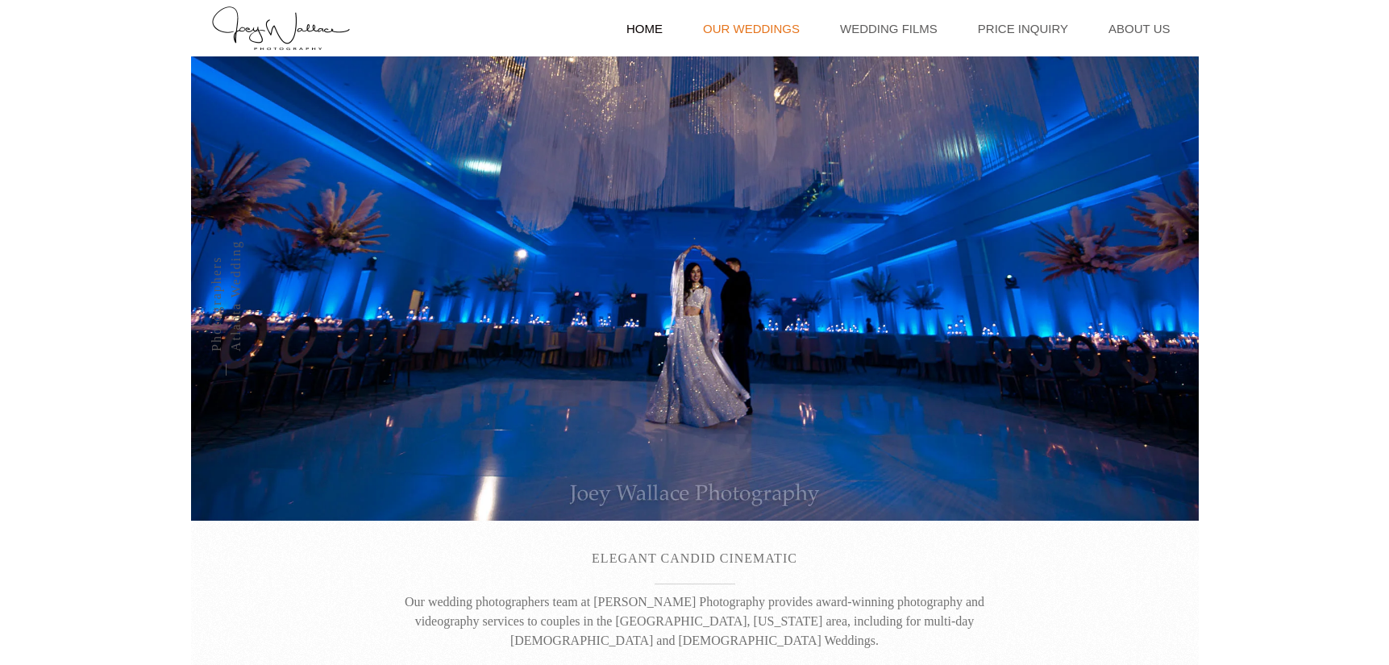
click at [786, 19] on link "Our Weddings" at bounding box center [751, 28] width 113 height 56
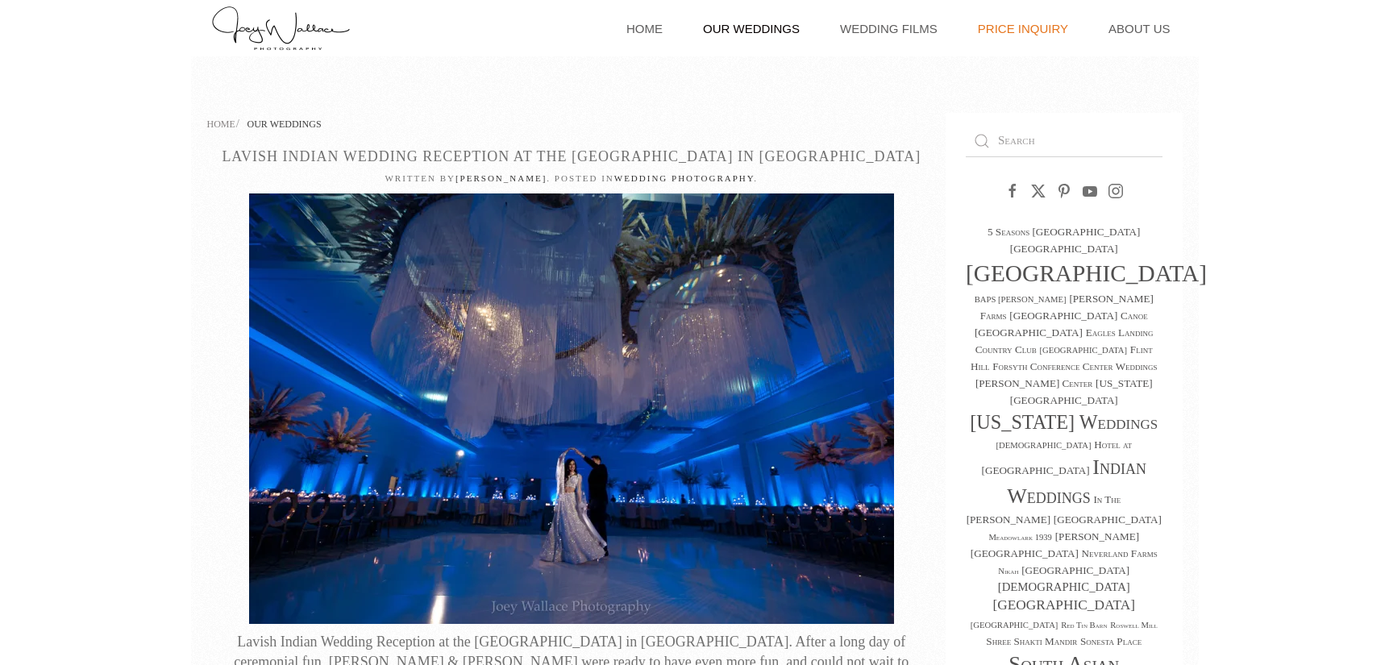
click at [1035, 32] on link "Price Inquiry" at bounding box center [1023, 28] width 106 height 56
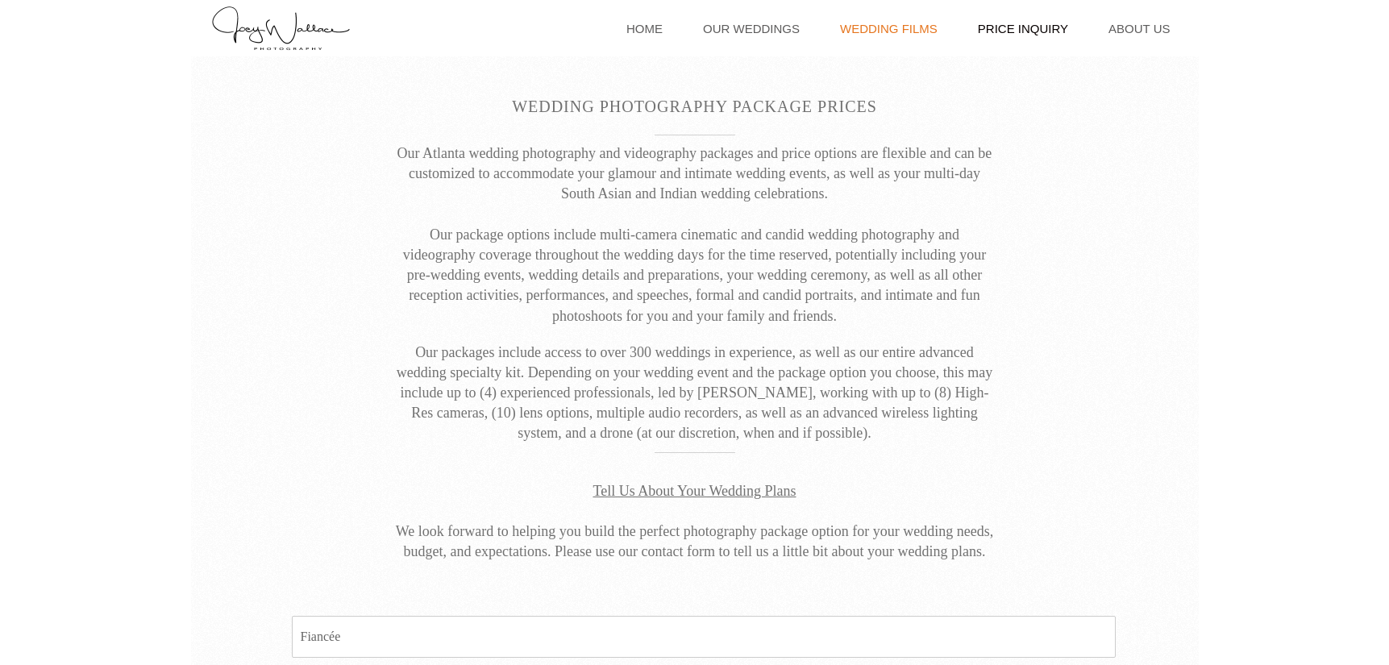
click at [926, 23] on link "Wedding Films" at bounding box center [889, 28] width 114 height 56
click at [671, 17] on link "Home" at bounding box center [645, 28] width 52 height 56
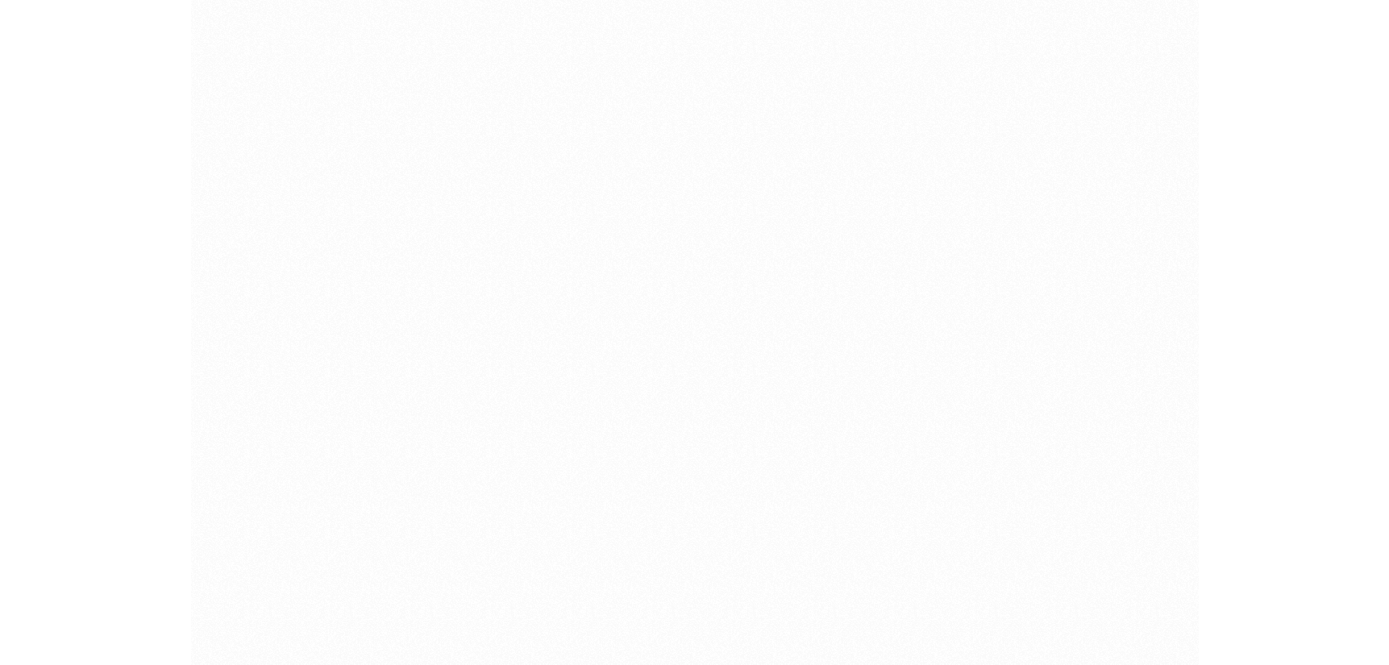
scroll to position [1122, 0]
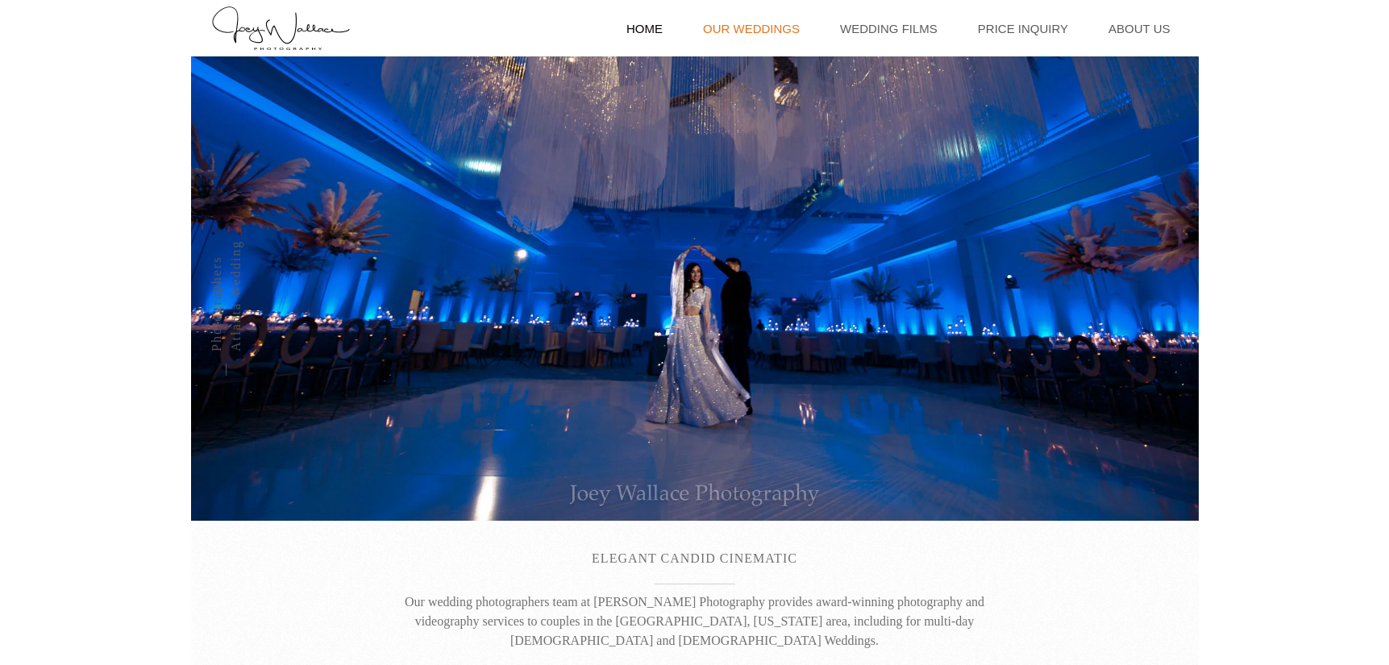
click at [760, 10] on link "Our Weddings" at bounding box center [751, 28] width 113 height 56
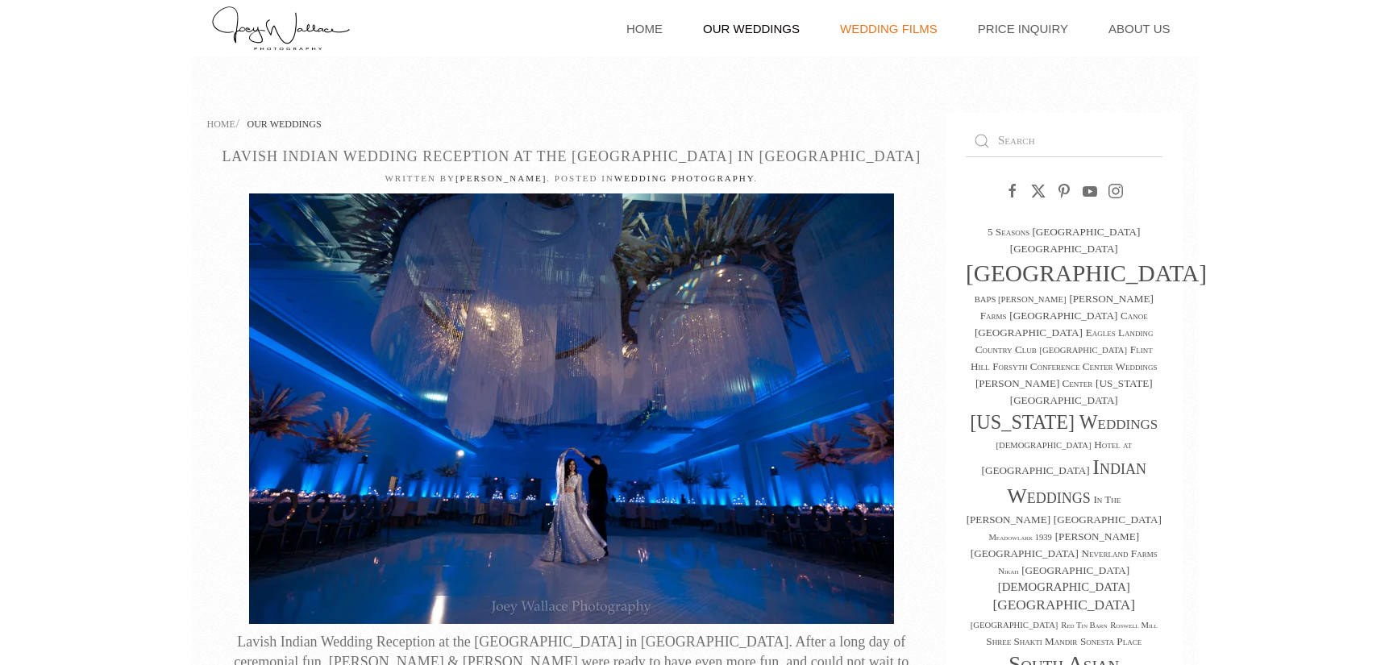
click at [906, 18] on link "Wedding Films" at bounding box center [889, 28] width 114 height 56
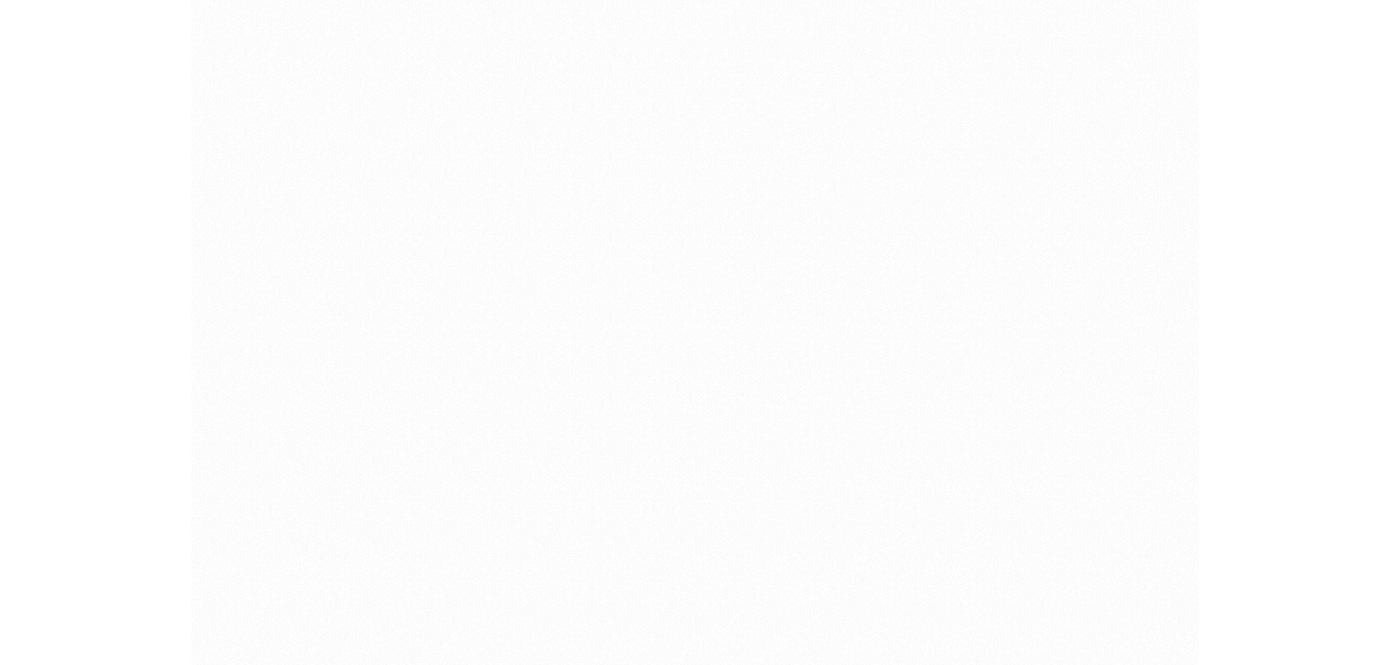
scroll to position [3640, 0]
